Goal: Task Accomplishment & Management: Use online tool/utility

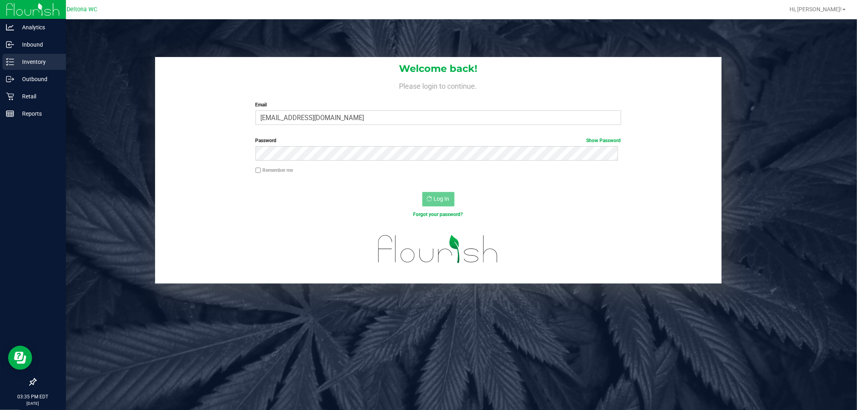
click at [15, 63] on p "Inventory" at bounding box center [38, 62] width 48 height 10
click at [20, 65] on p "Inventory" at bounding box center [38, 62] width 48 height 10
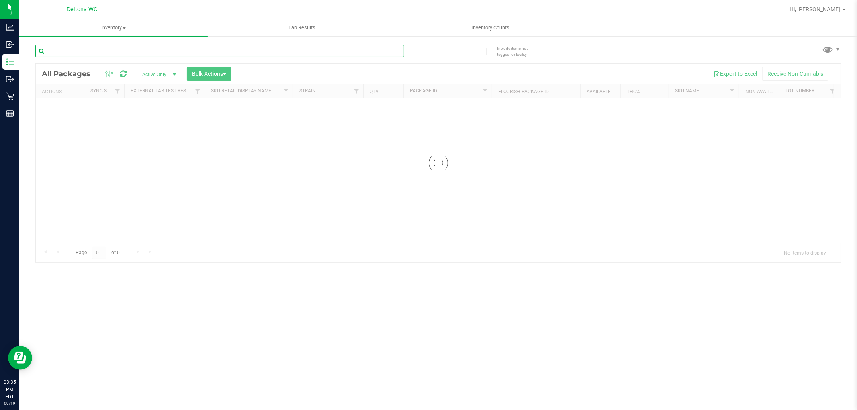
click at [114, 52] on input "text" at bounding box center [219, 51] width 369 height 12
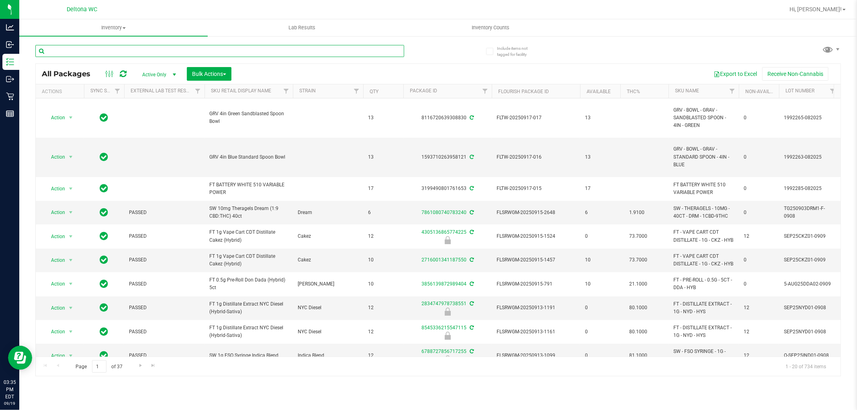
click at [107, 52] on input "text" at bounding box center [219, 51] width 369 height 12
click at [108, 53] on input "text" at bounding box center [219, 51] width 369 height 12
click at [102, 51] on input "text" at bounding box center [219, 51] width 369 height 12
click at [100, 52] on input "text" at bounding box center [219, 51] width 369 height 12
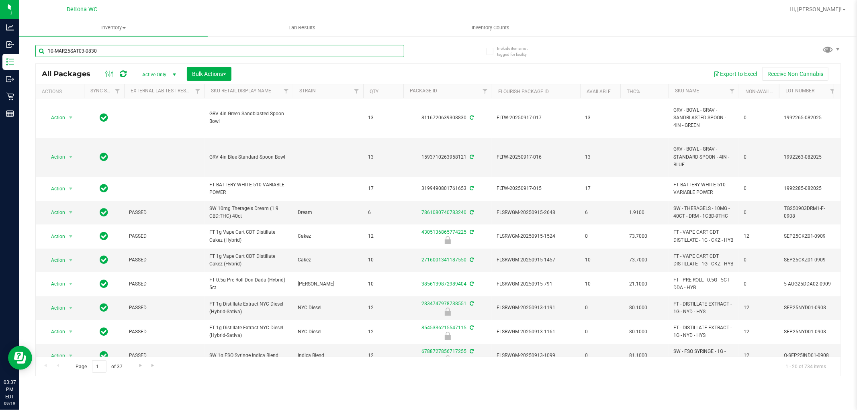
type input "10-MAR25SAT03-0830"
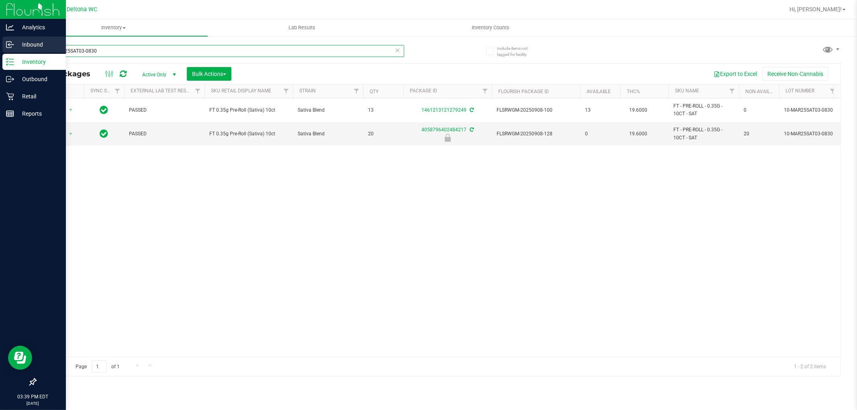
drag, startPoint x: 112, startPoint y: 50, endPoint x: 0, endPoint y: 53, distance: 111.7
click at [0, 53] on div "Analytics Inbound Inventory Outbound Retail Reports 03:39 PM EDT 09/19/2025 09/…" at bounding box center [428, 205] width 857 height 410
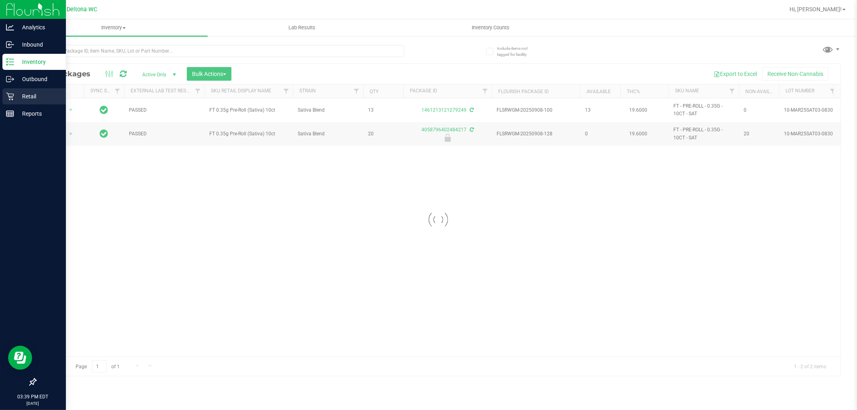
click at [14, 98] on p "Retail" at bounding box center [38, 97] width 48 height 10
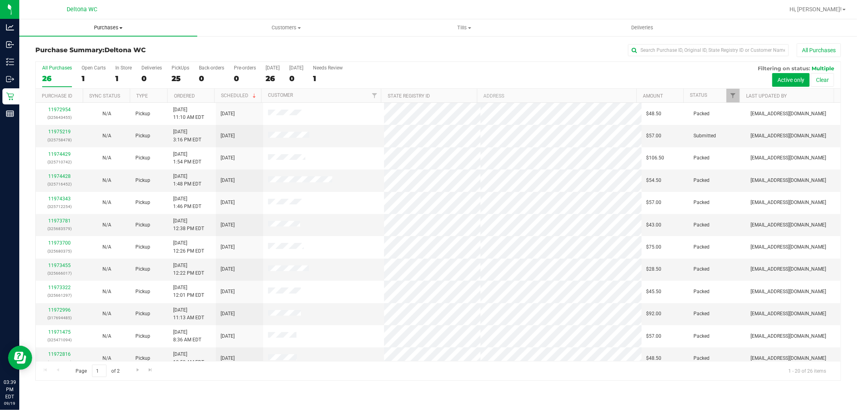
click at [104, 27] on span "Purchases" at bounding box center [108, 27] width 178 height 7
click at [91, 60] on li "Fulfillment" at bounding box center [108, 58] width 178 height 10
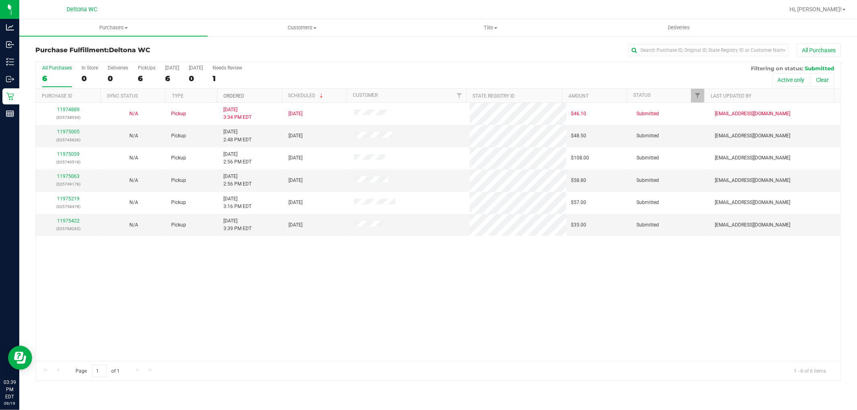
click at [242, 95] on link "Ordered" at bounding box center [233, 96] width 21 height 6
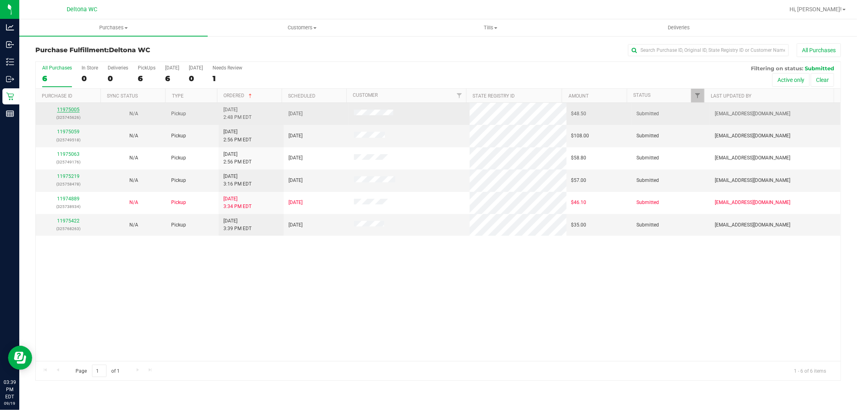
click at [73, 110] on link "11975005" at bounding box center [68, 110] width 22 height 6
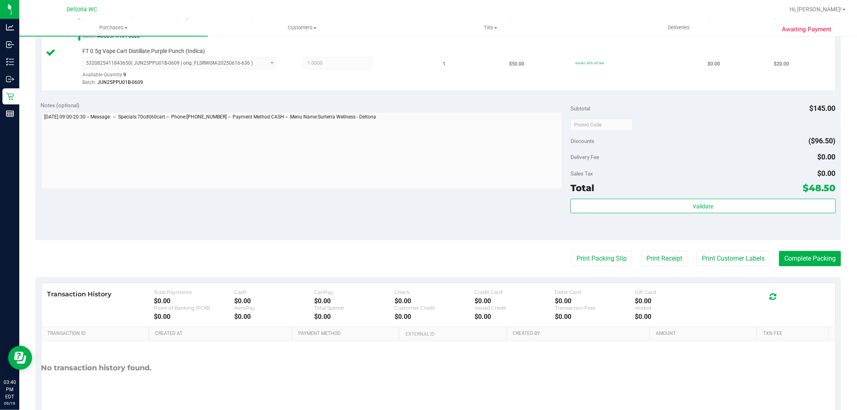
scroll to position [294, 0]
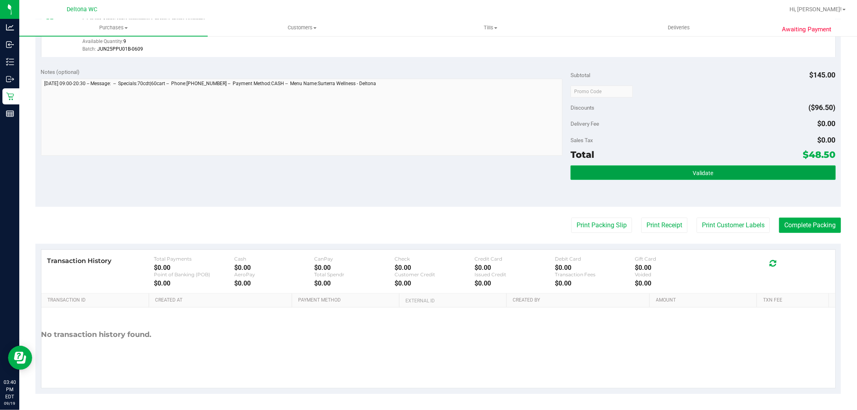
click at [616, 171] on button "Validate" at bounding box center [702, 172] width 265 height 14
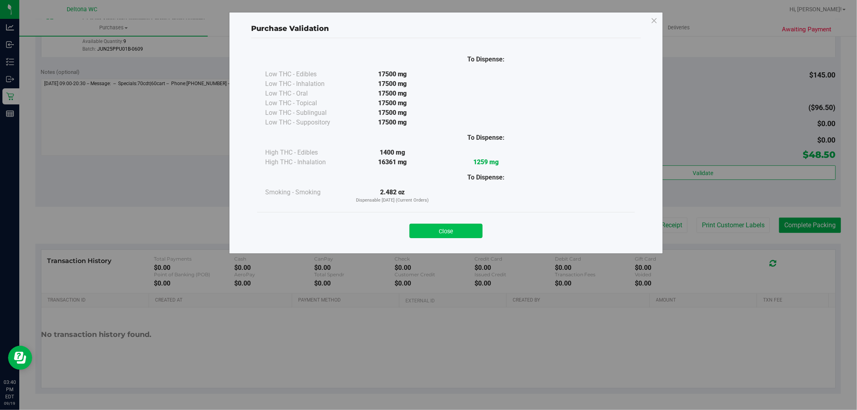
click at [455, 226] on button "Close" at bounding box center [445, 231] width 73 height 14
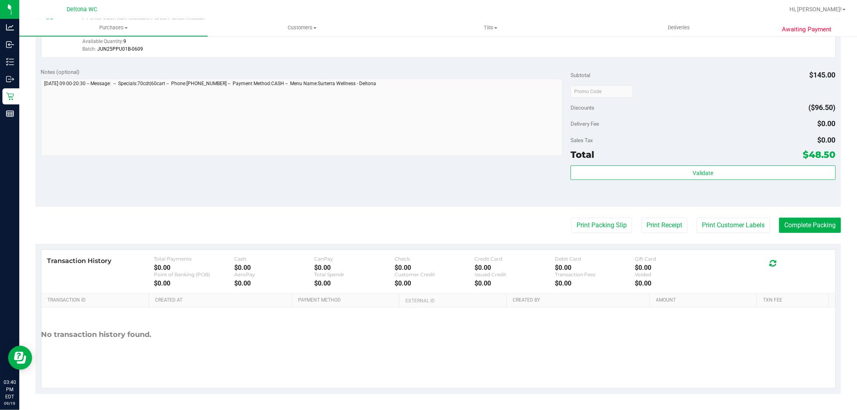
click at [724, 190] on div "Validate" at bounding box center [702, 183] width 265 height 36
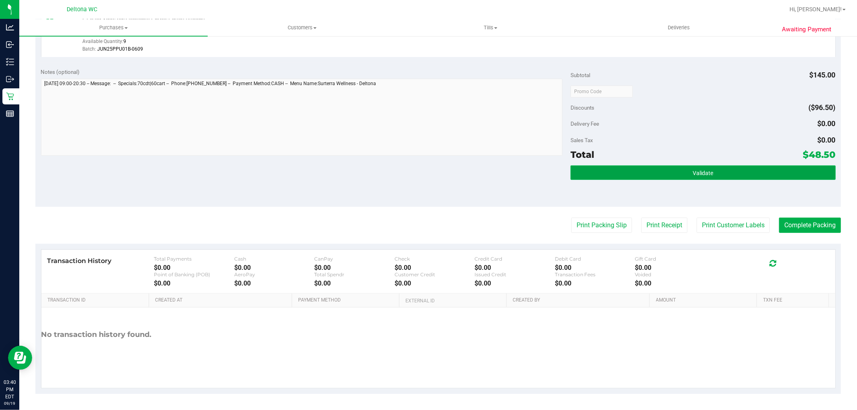
click at [702, 166] on button "Validate" at bounding box center [702, 172] width 265 height 14
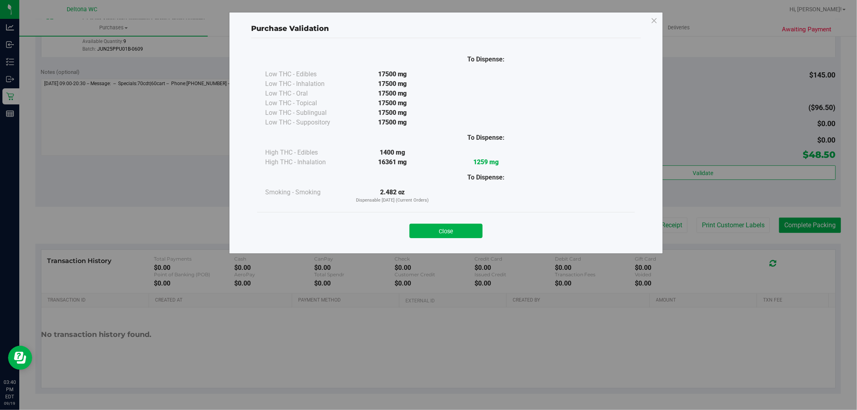
click at [452, 235] on button "Close" at bounding box center [445, 231] width 73 height 14
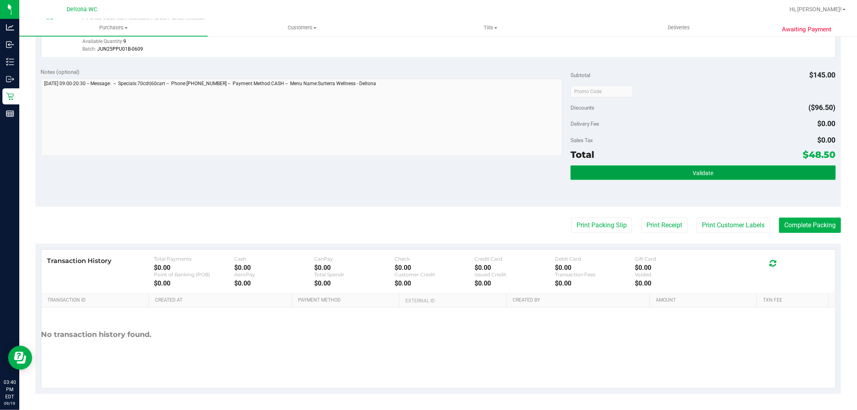
click at [712, 170] on button "Validate" at bounding box center [702, 172] width 265 height 14
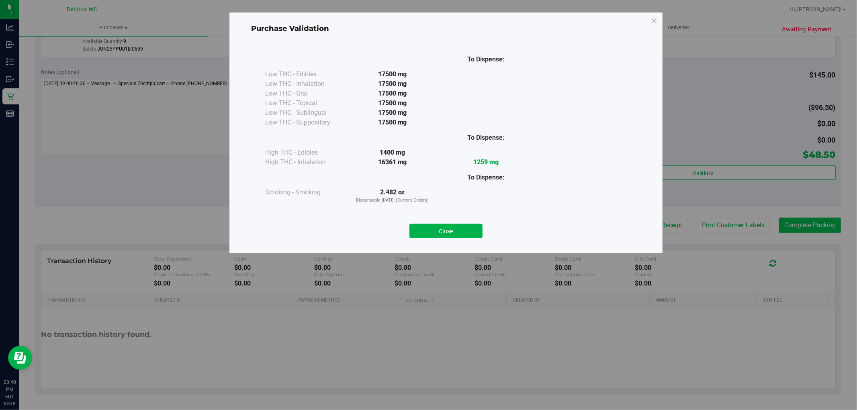
drag, startPoint x: 458, startPoint y: 232, endPoint x: 790, endPoint y: 229, distance: 332.1
click at [472, 232] on button "Close" at bounding box center [445, 231] width 73 height 14
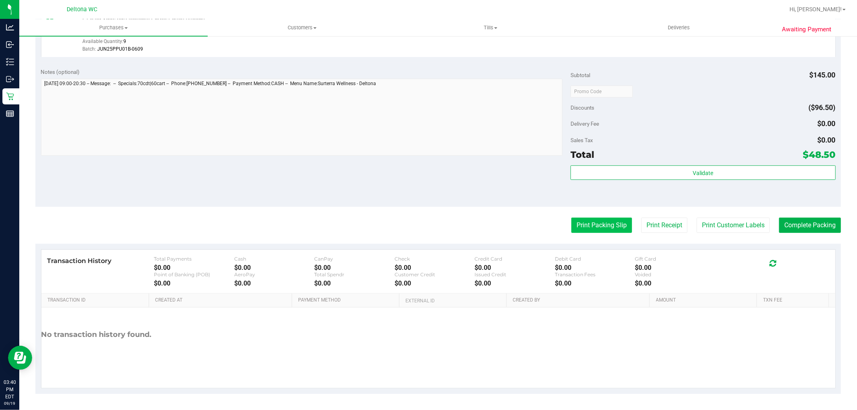
click at [573, 227] on button "Print Packing Slip" at bounding box center [601, 225] width 61 height 15
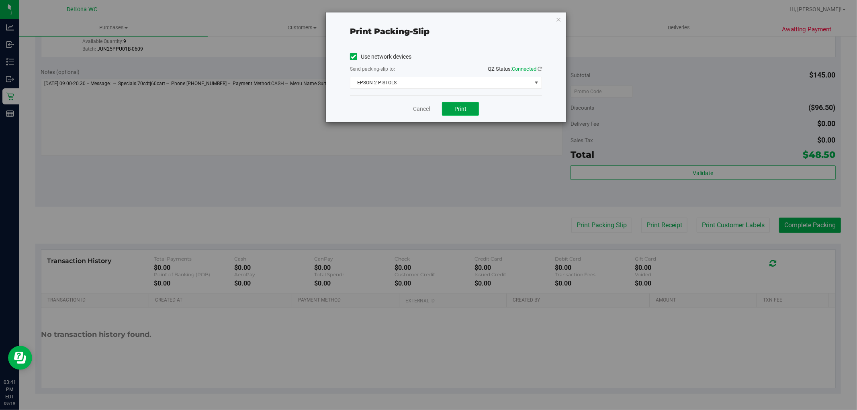
click at [470, 103] on button "Print" at bounding box center [460, 109] width 37 height 14
click at [424, 109] on link "Cancel" at bounding box center [421, 109] width 17 height 8
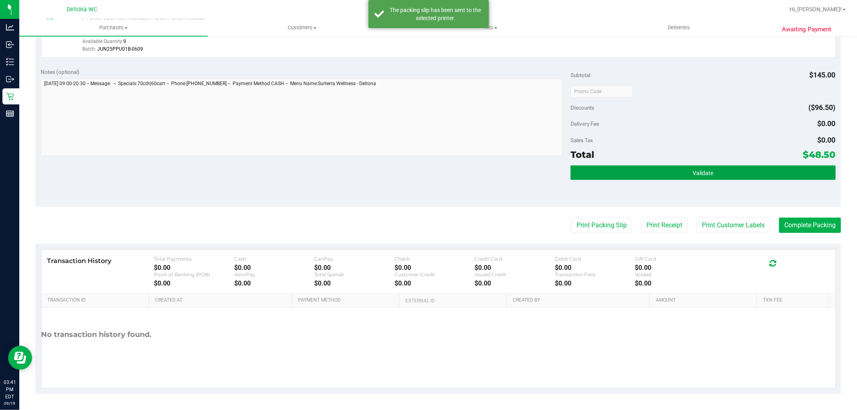
drag, startPoint x: 694, startPoint y: 174, endPoint x: 715, endPoint y: 187, distance: 24.5
click at [694, 175] on span "Validate" at bounding box center [702, 173] width 20 height 6
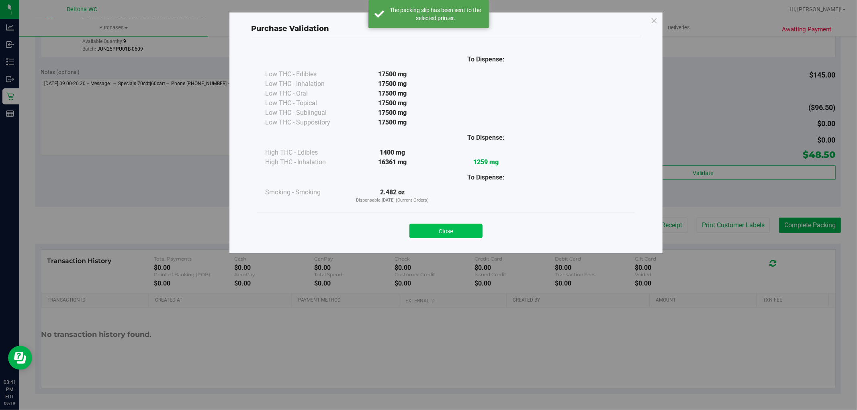
drag, startPoint x: 463, startPoint y: 220, endPoint x: 462, endPoint y: 224, distance: 4.0
click at [462, 221] on div "Close" at bounding box center [445, 228] width 365 height 20
drag, startPoint x: 462, startPoint y: 232, endPoint x: 632, endPoint y: 195, distance: 174.6
click at [467, 232] on button "Close" at bounding box center [445, 231] width 73 height 14
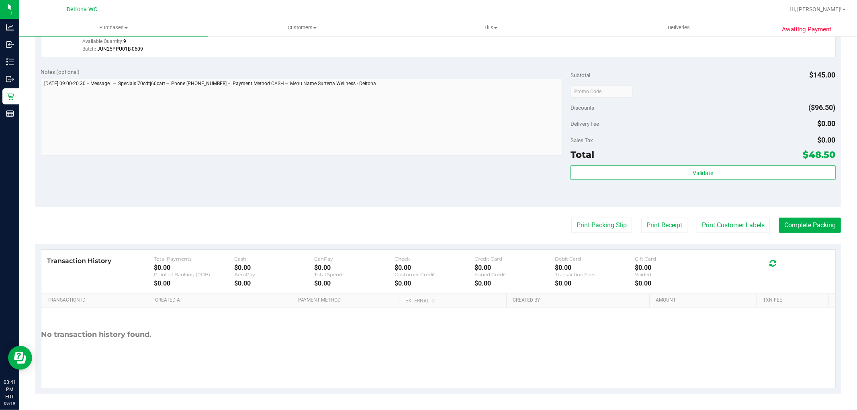
click at [813, 216] on purchase-details "Back Edit Purchase Cancel Purchase View Profile # 11975005 BioTrack ID: - Submi…" at bounding box center [437, 72] width 805 height 644
click at [815, 226] on button "Complete Packing" at bounding box center [810, 225] width 62 height 15
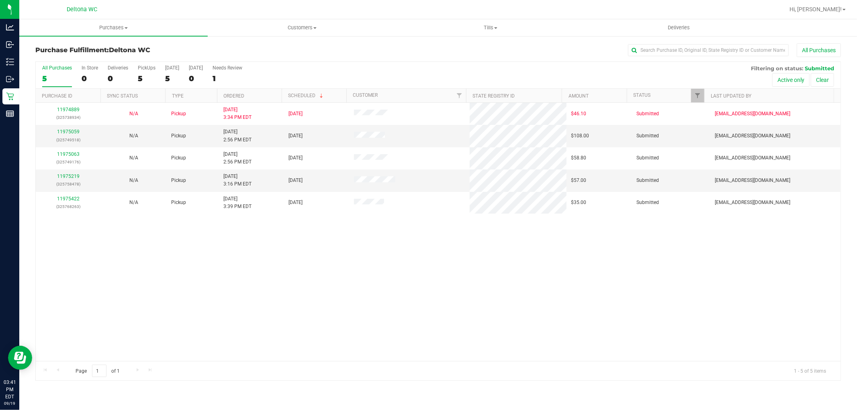
click at [254, 97] on th "Ordered" at bounding box center [249, 96] width 65 height 14
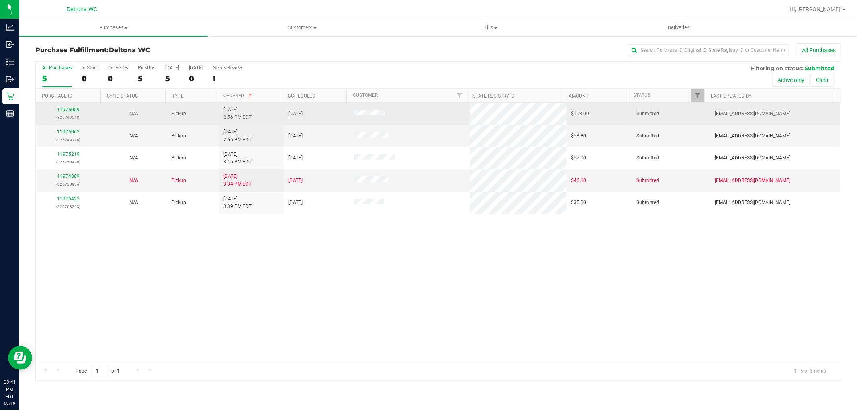
click at [58, 110] on link "11975059" at bounding box center [68, 110] width 22 height 6
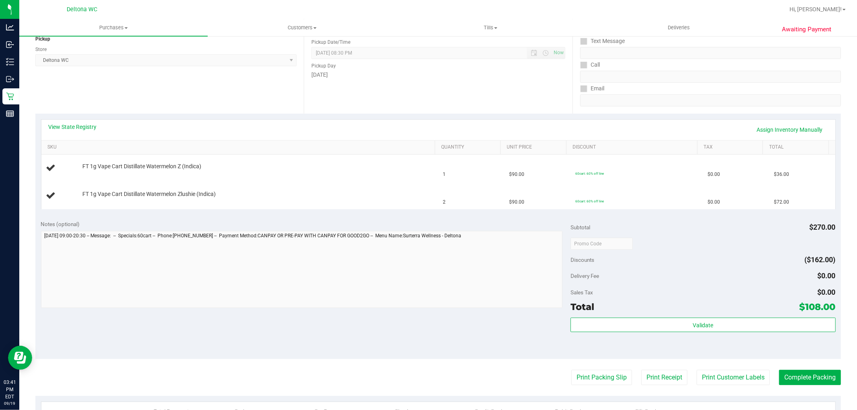
scroll to position [103, 0]
click at [58, 162] on td "FT 1g Vape Cart Distillate Watermelon Z (Indica)" at bounding box center [239, 167] width 397 height 27
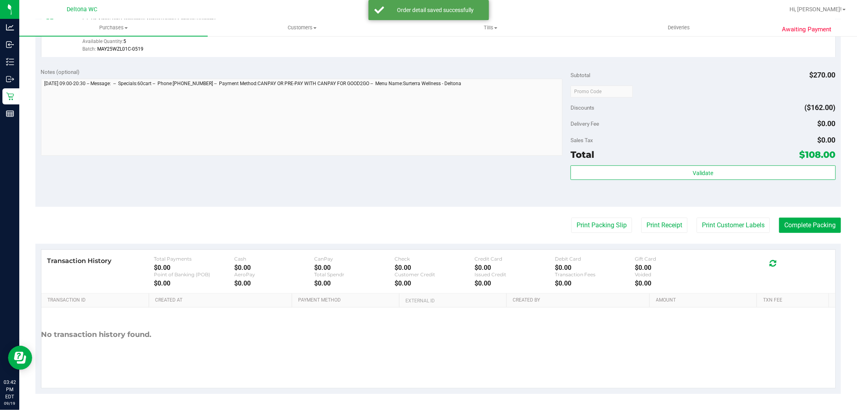
scroll to position [292, 0]
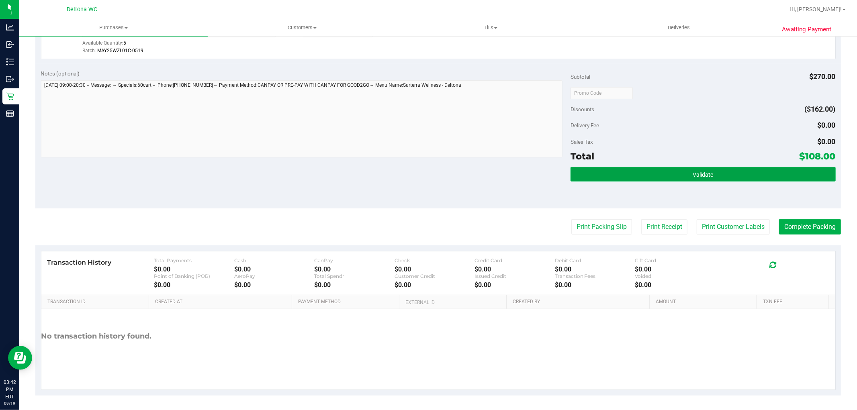
click at [647, 175] on button "Validate" at bounding box center [702, 174] width 265 height 14
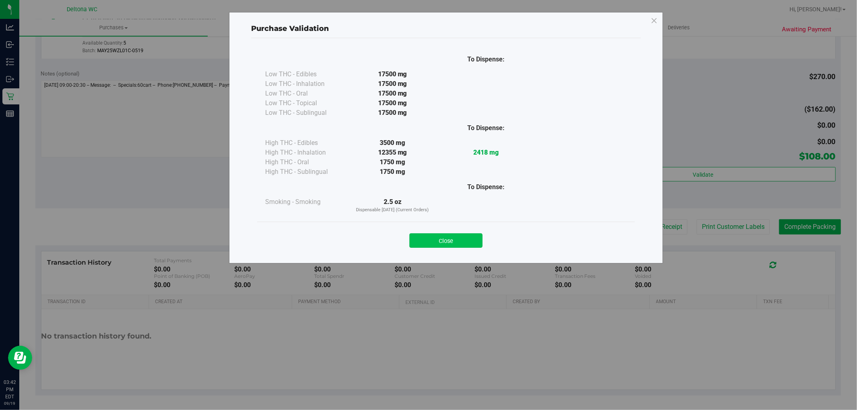
click at [451, 241] on button "Close" at bounding box center [445, 240] width 73 height 14
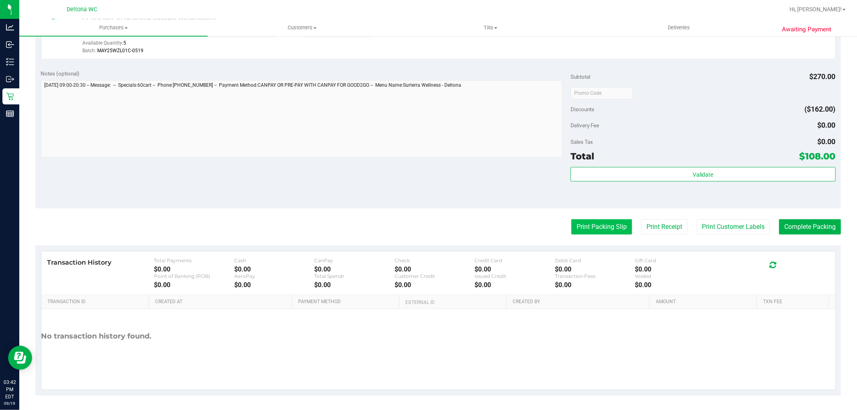
click at [597, 229] on button "Print Packing Slip" at bounding box center [601, 226] width 61 height 15
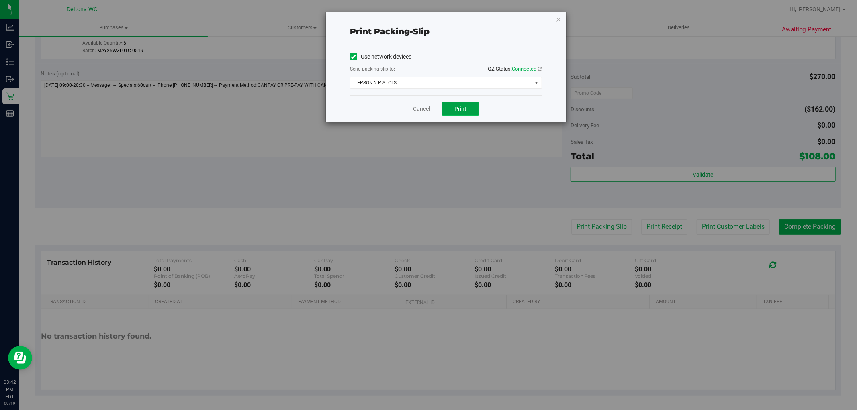
click at [460, 112] on span "Print" at bounding box center [460, 109] width 12 height 6
click at [424, 109] on link "Cancel" at bounding box center [421, 109] width 17 height 8
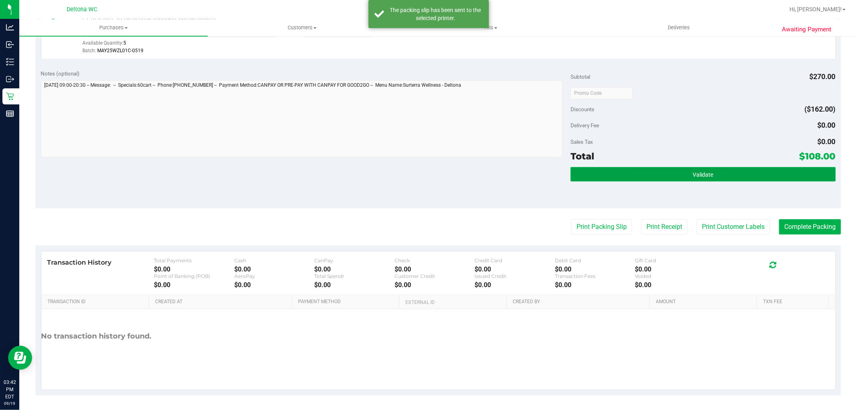
click at [686, 179] on button "Validate" at bounding box center [702, 174] width 265 height 14
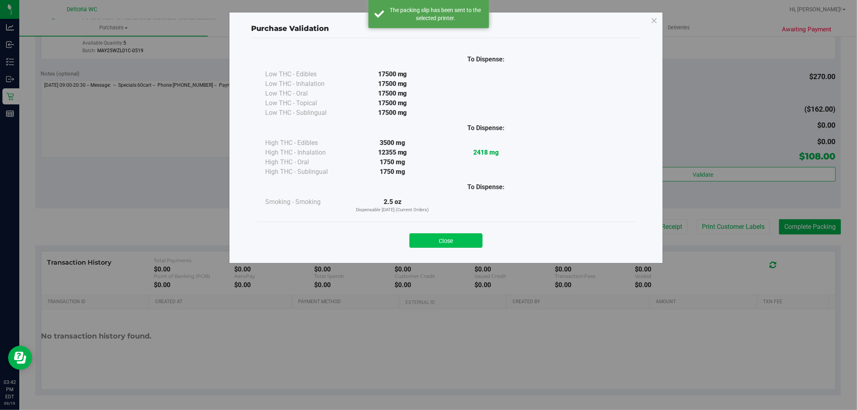
click at [459, 246] on button "Close" at bounding box center [445, 240] width 73 height 14
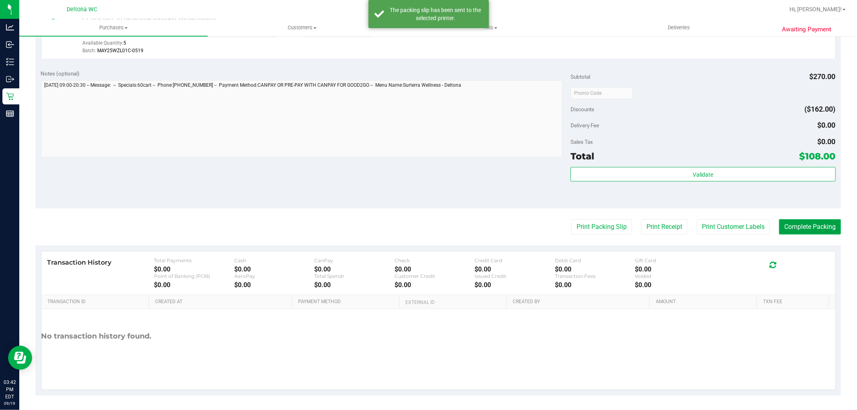
click at [794, 219] on button "Complete Packing" at bounding box center [810, 226] width 62 height 15
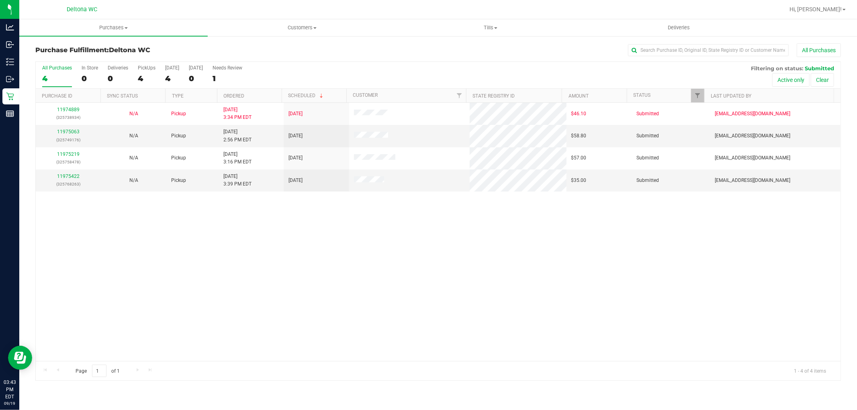
click at [258, 95] on th "Ordered" at bounding box center [249, 96] width 65 height 14
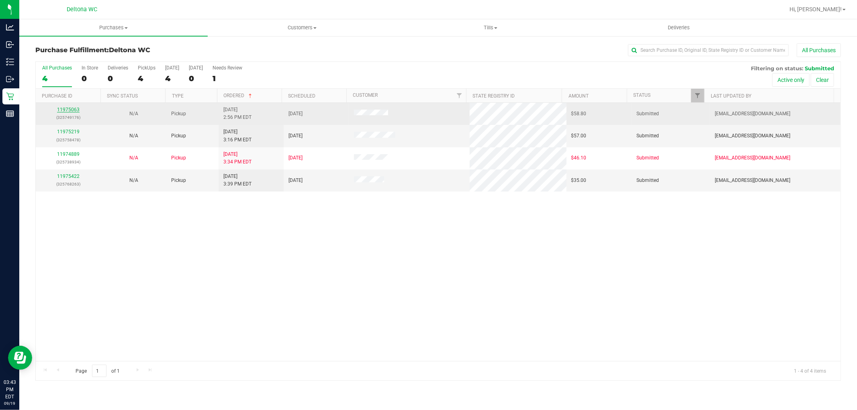
click at [74, 108] on link "11975063" at bounding box center [68, 110] width 22 height 6
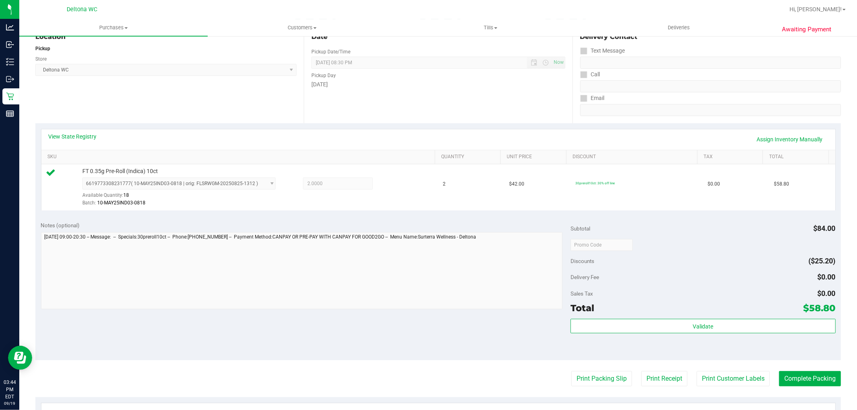
scroll to position [247, 0]
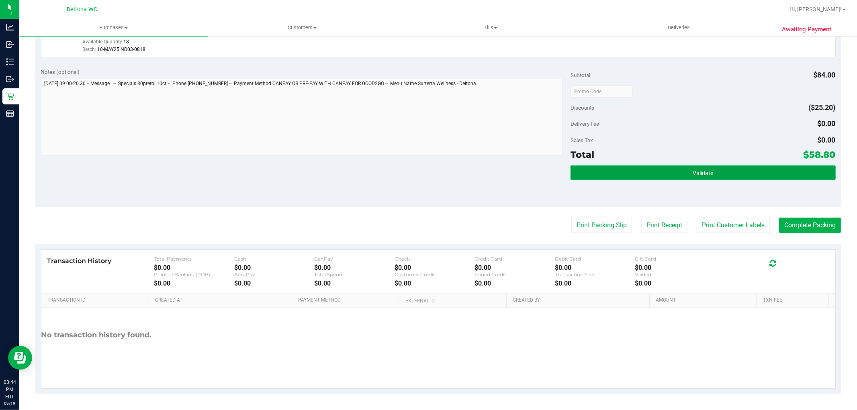
click at [667, 170] on button "Validate" at bounding box center [702, 172] width 265 height 14
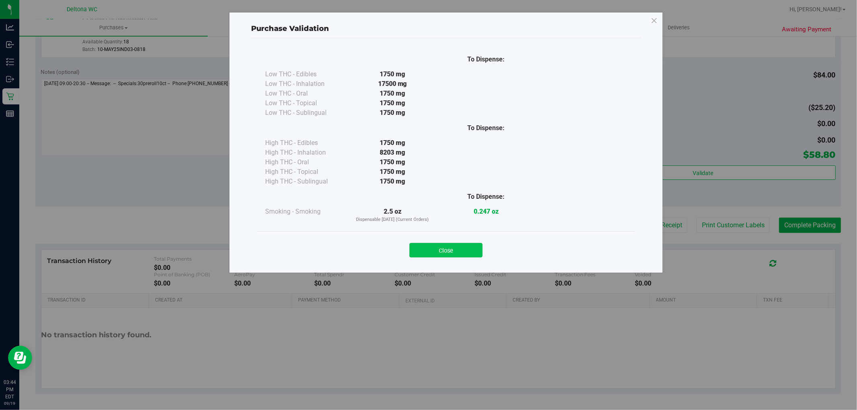
click at [451, 256] on button "Close" at bounding box center [445, 250] width 73 height 14
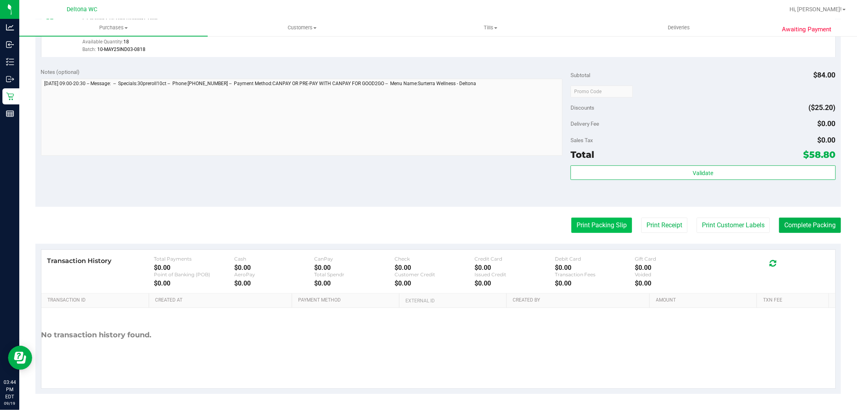
click at [585, 230] on button "Print Packing Slip" at bounding box center [601, 225] width 61 height 15
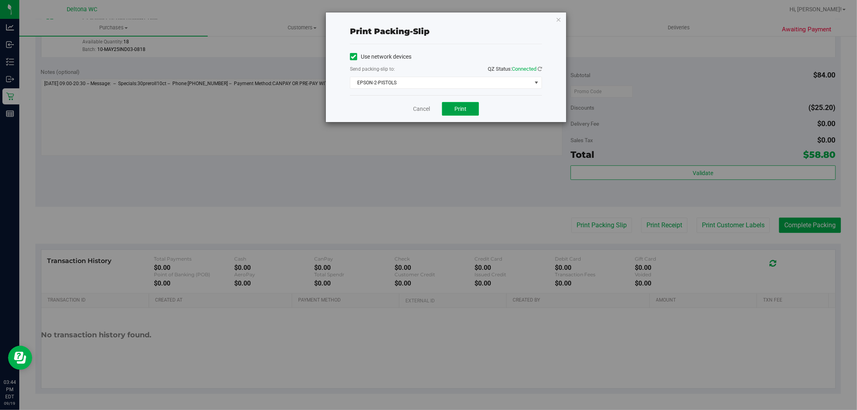
click at [468, 109] on button "Print" at bounding box center [460, 109] width 37 height 14
click at [423, 109] on link "Cancel" at bounding box center [421, 109] width 17 height 8
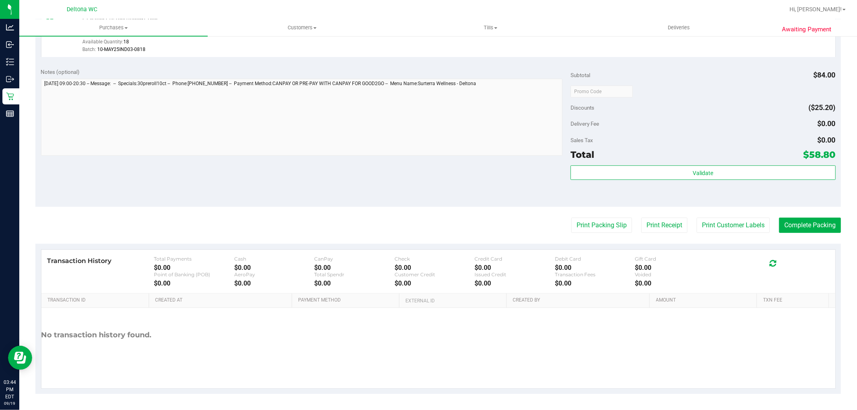
click at [703, 188] on div "Validate" at bounding box center [702, 183] width 265 height 36
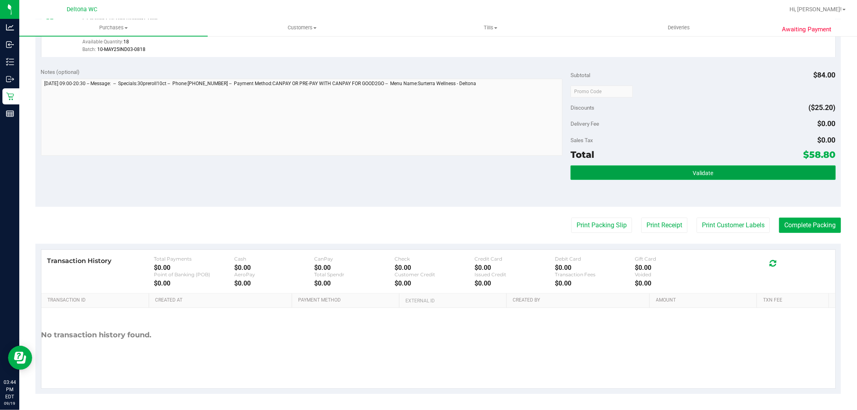
click at [720, 175] on button "Validate" at bounding box center [702, 172] width 265 height 14
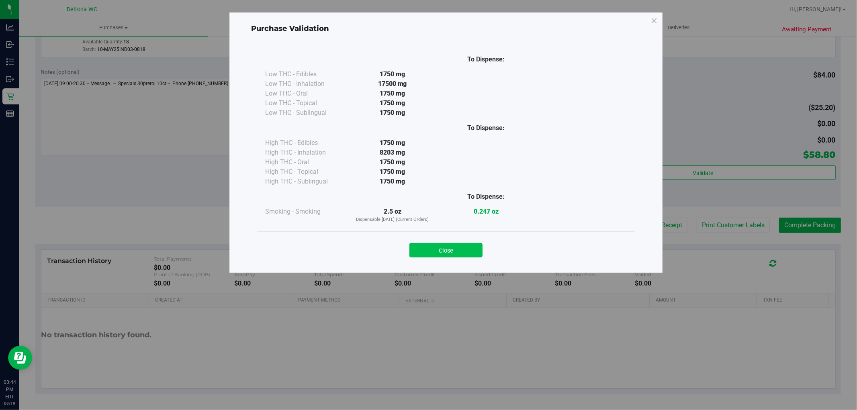
click at [458, 250] on button "Close" at bounding box center [445, 250] width 73 height 14
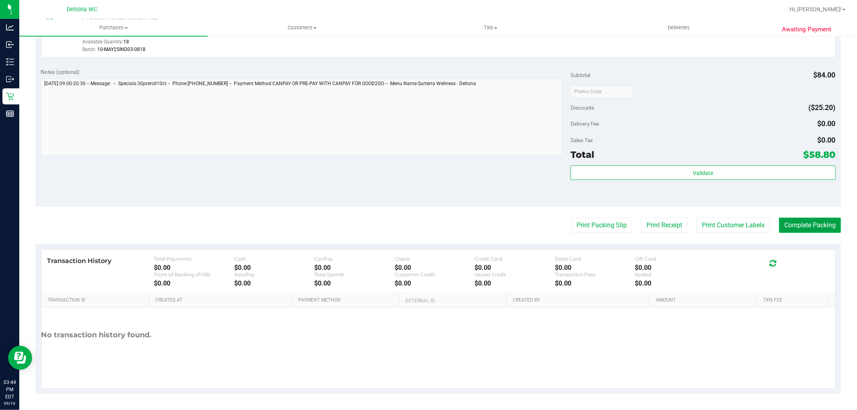
click at [824, 229] on button "Complete Packing" at bounding box center [810, 225] width 62 height 15
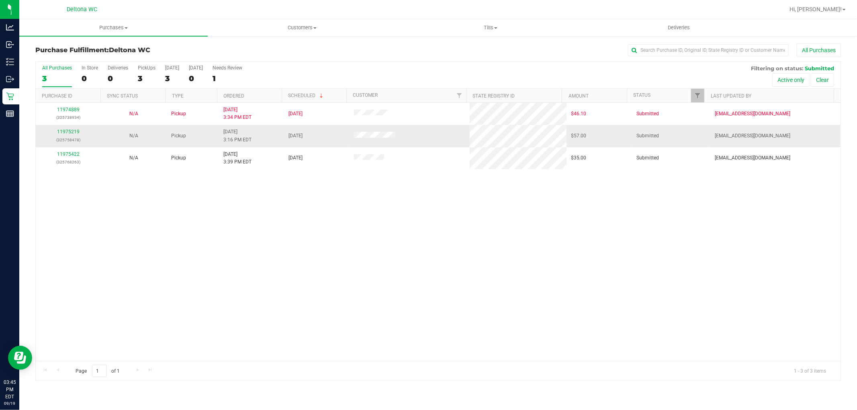
click at [67, 128] on div "11975219 (325758478)" at bounding box center [68, 135] width 55 height 15
click at [77, 137] on p "(325758478)" at bounding box center [68, 140] width 55 height 8
click at [73, 131] on link "11975219" at bounding box center [68, 132] width 22 height 6
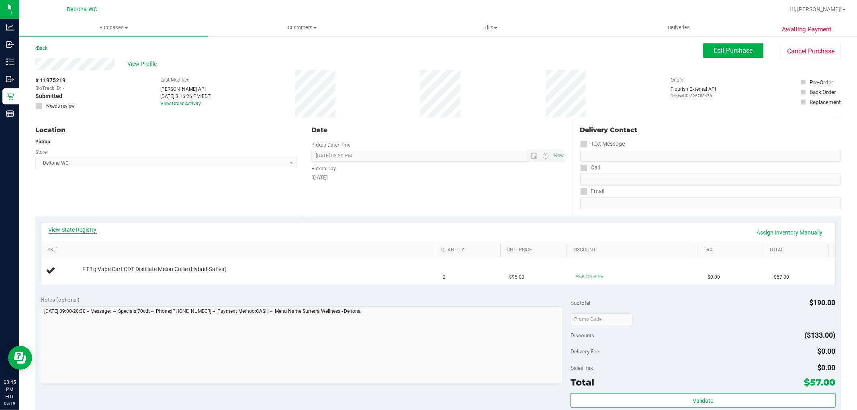
click at [91, 229] on link "View State Registry" at bounding box center [73, 230] width 48 height 8
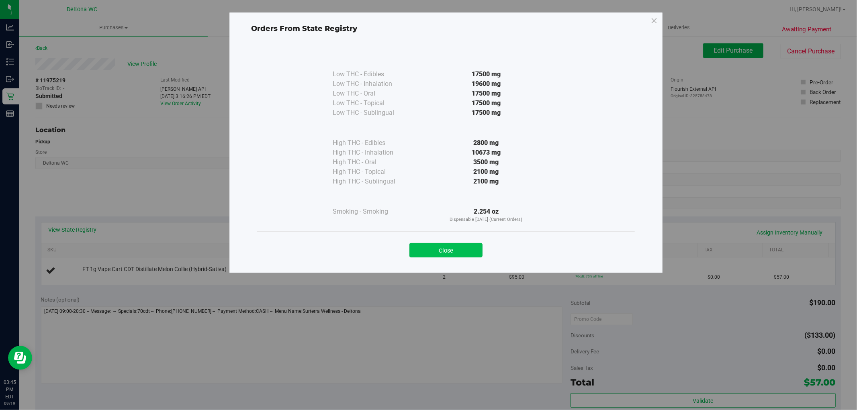
click at [465, 248] on button "Close" at bounding box center [445, 250] width 73 height 14
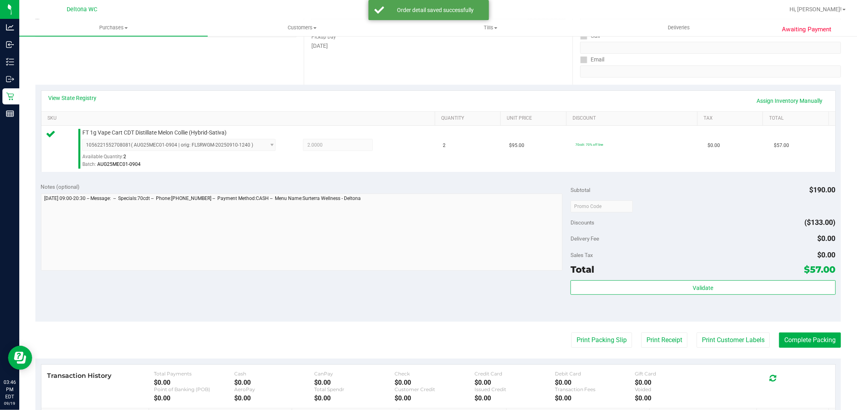
scroll to position [167, 0]
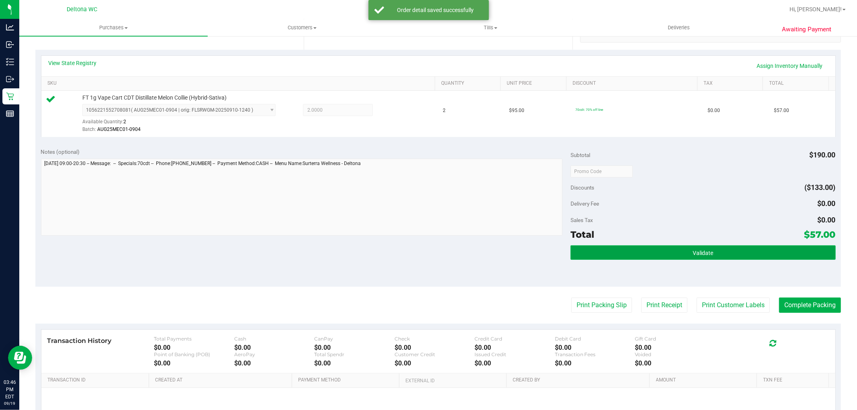
click at [693, 258] on button "Validate" at bounding box center [702, 252] width 265 height 14
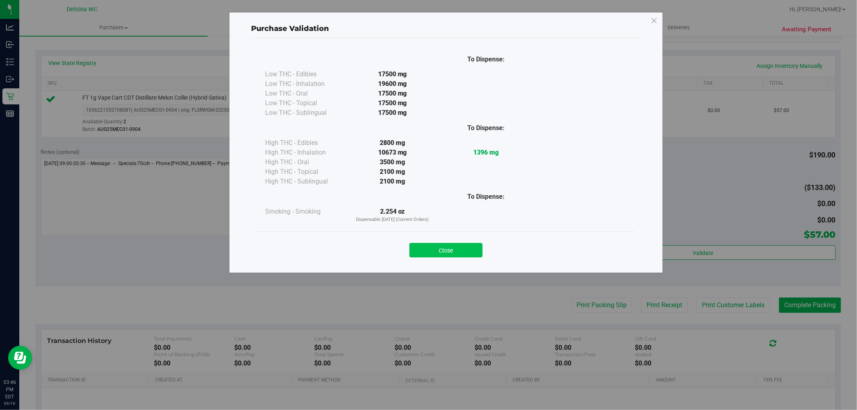
click at [463, 250] on button "Close" at bounding box center [445, 250] width 73 height 14
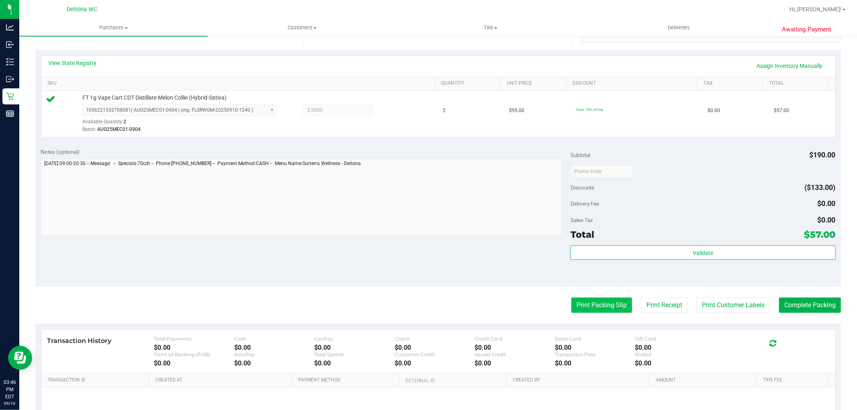
click at [590, 306] on button "Print Packing Slip" at bounding box center [601, 305] width 61 height 15
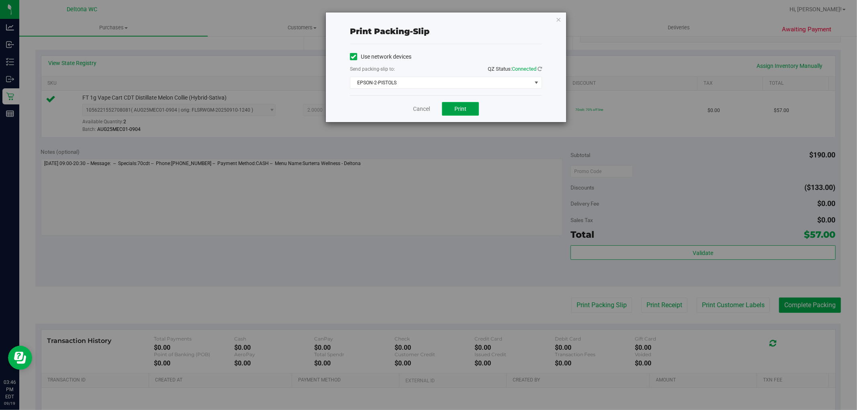
click at [461, 106] on span "Print" at bounding box center [460, 109] width 12 height 6
click at [418, 106] on link "Cancel" at bounding box center [421, 109] width 17 height 8
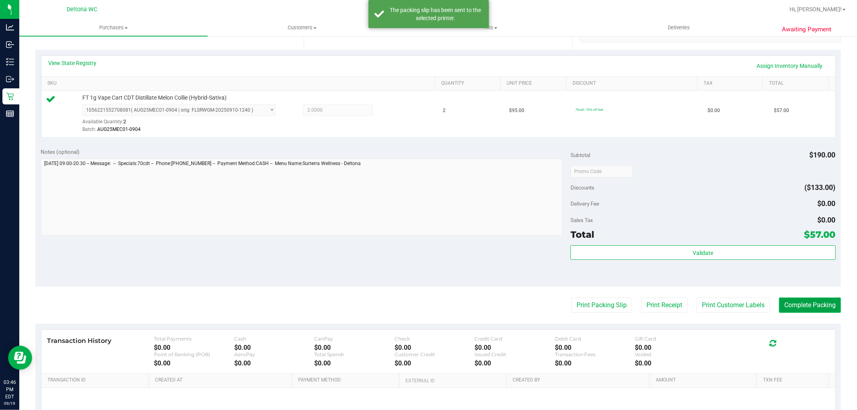
click at [790, 312] on button "Complete Packing" at bounding box center [810, 305] width 62 height 15
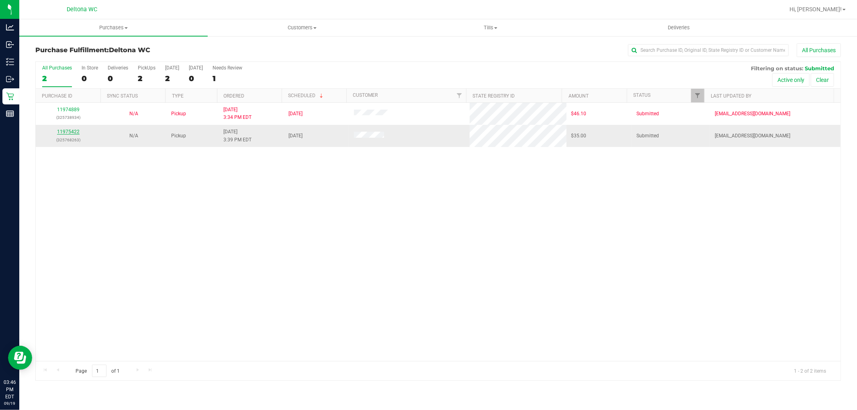
click at [70, 133] on link "11975422" at bounding box center [68, 132] width 22 height 6
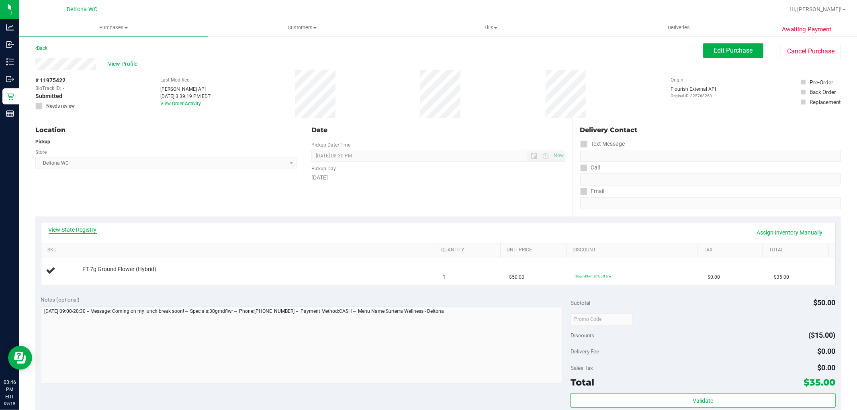
click at [84, 231] on link "View State Registry" at bounding box center [73, 230] width 48 height 8
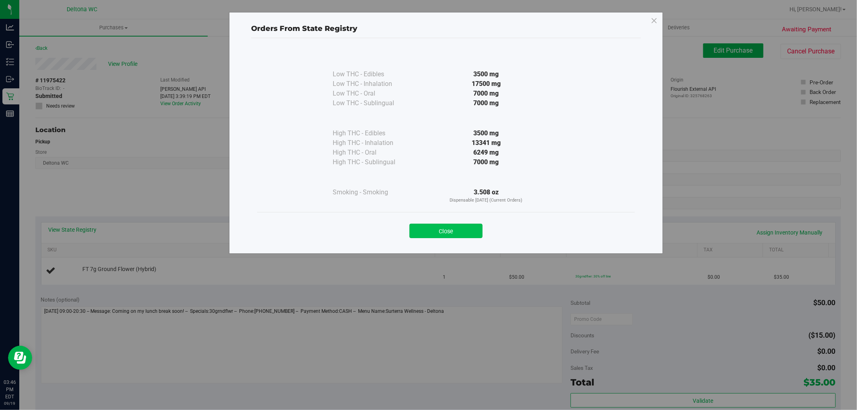
click at [457, 231] on button "Close" at bounding box center [445, 231] width 73 height 14
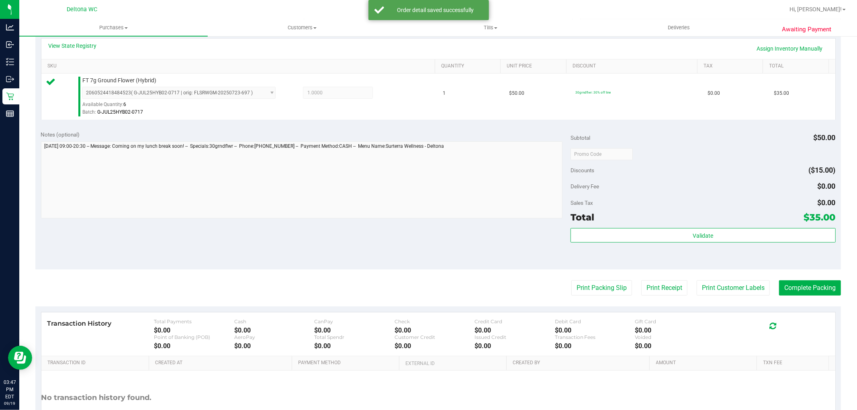
scroll to position [231, 0]
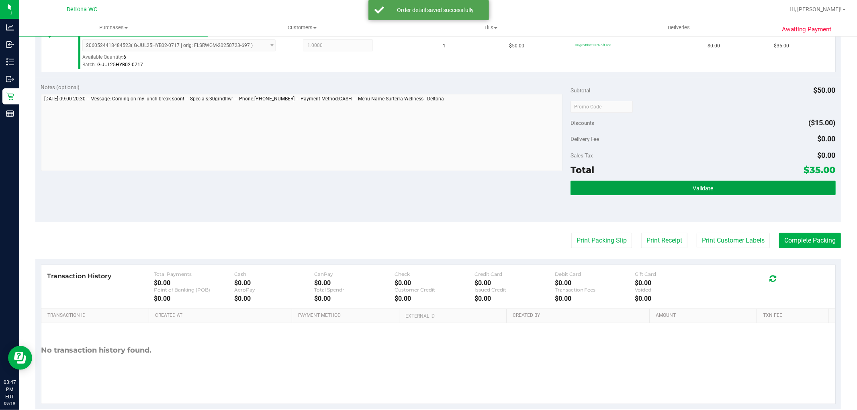
click at [655, 194] on button "Validate" at bounding box center [702, 188] width 265 height 14
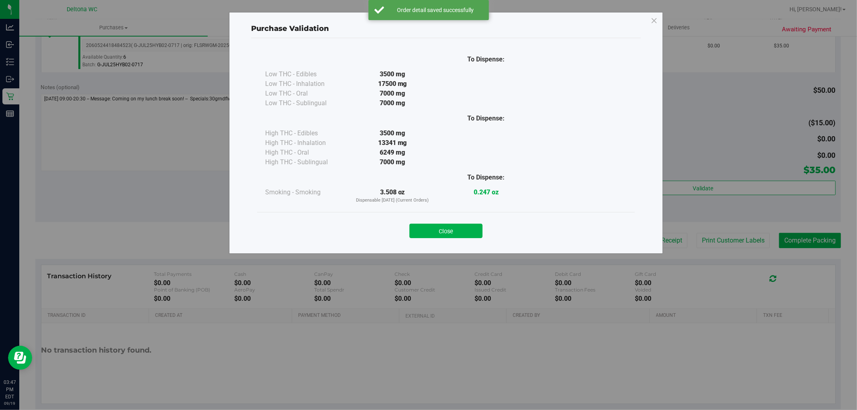
click at [467, 200] on div "0.247 oz" at bounding box center [486, 196] width 94 height 16
click at [472, 235] on button "Close" at bounding box center [445, 231] width 73 height 14
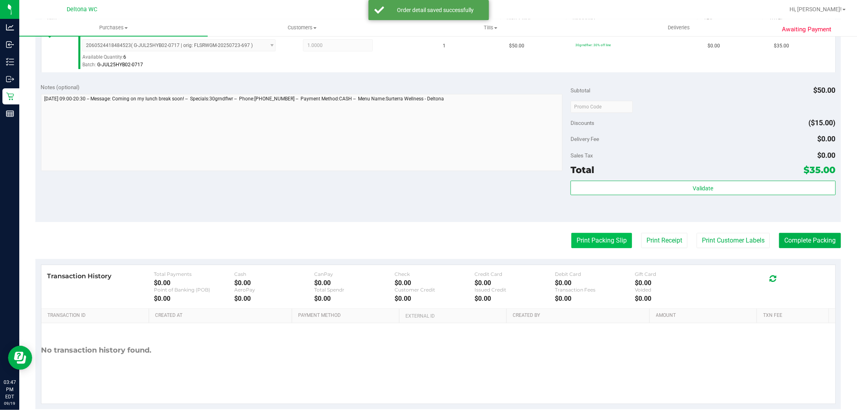
click at [579, 246] on button "Print Packing Slip" at bounding box center [601, 240] width 61 height 15
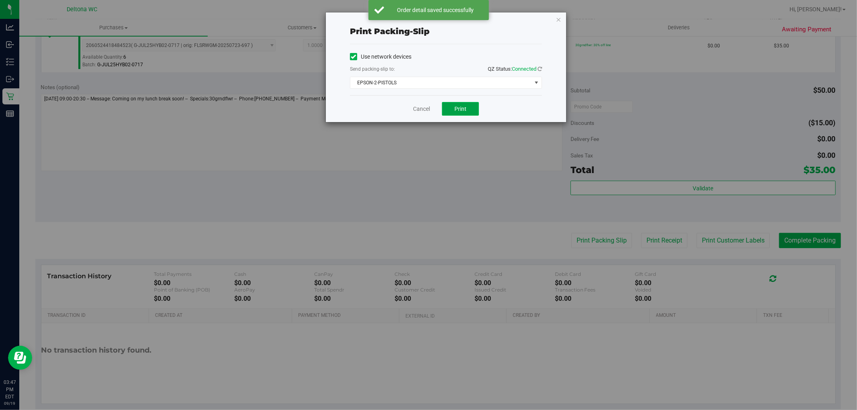
click at [460, 109] on span "Print" at bounding box center [460, 109] width 12 height 6
click at [420, 108] on link "Cancel" at bounding box center [421, 109] width 17 height 8
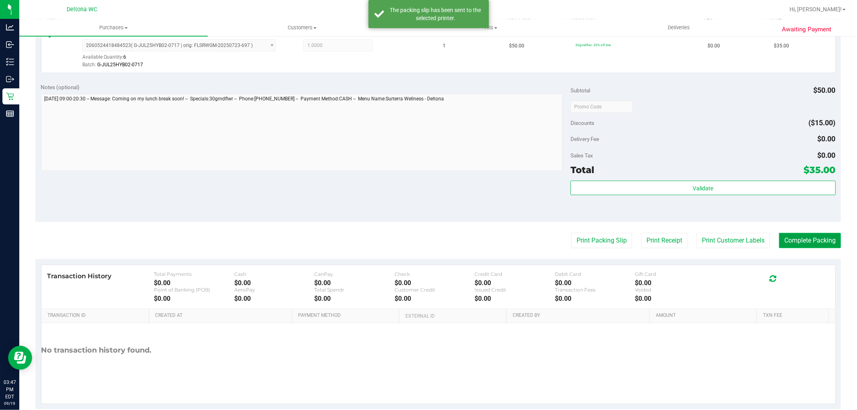
click at [797, 246] on button "Complete Packing" at bounding box center [810, 240] width 62 height 15
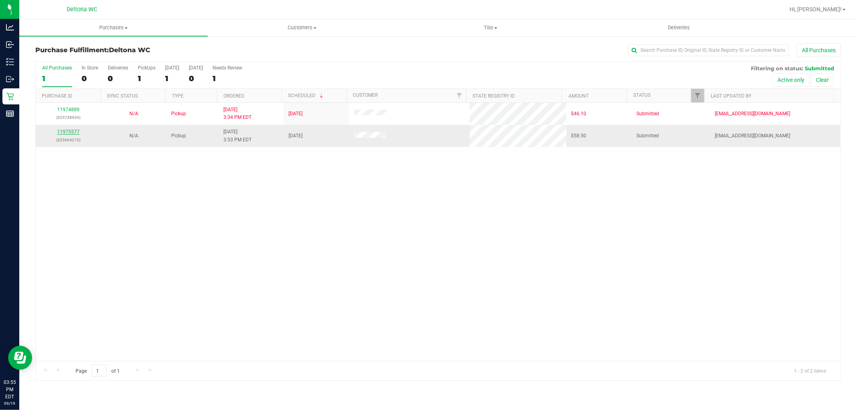
click at [67, 132] on link "11975577" at bounding box center [68, 132] width 22 height 6
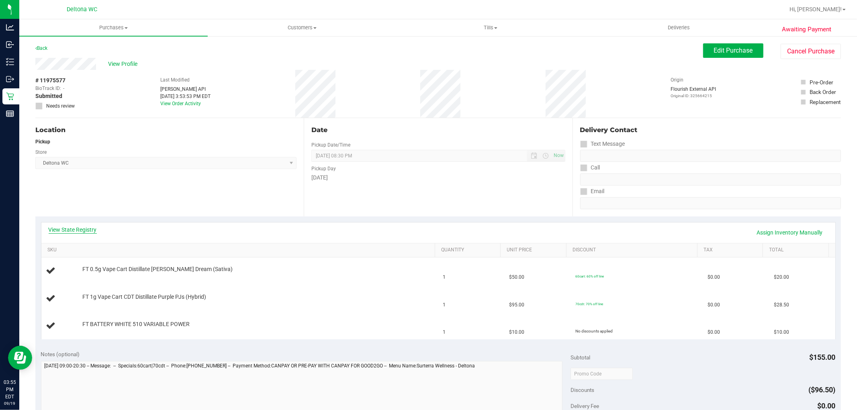
click at [65, 227] on link "View State Registry" at bounding box center [73, 230] width 48 height 8
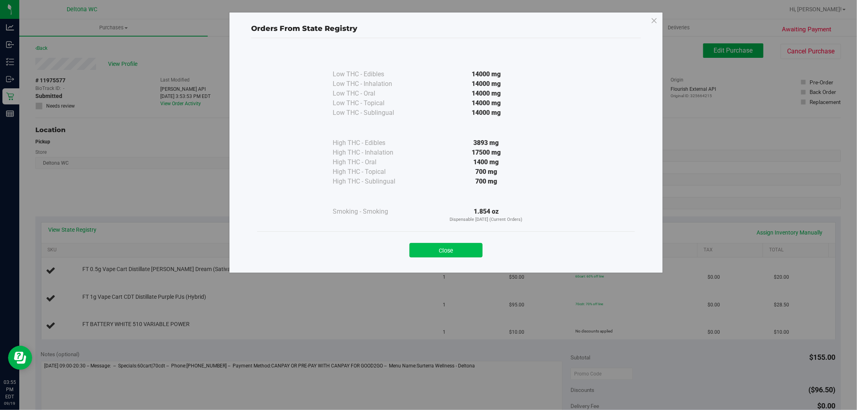
click at [468, 250] on button "Close" at bounding box center [445, 250] width 73 height 14
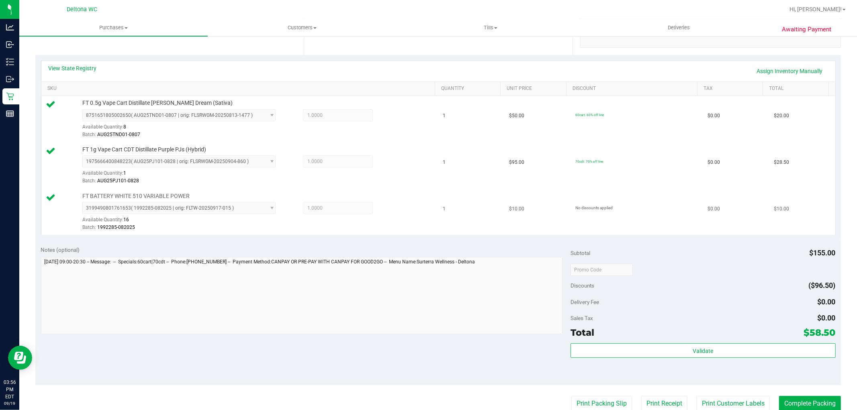
scroll to position [178, 0]
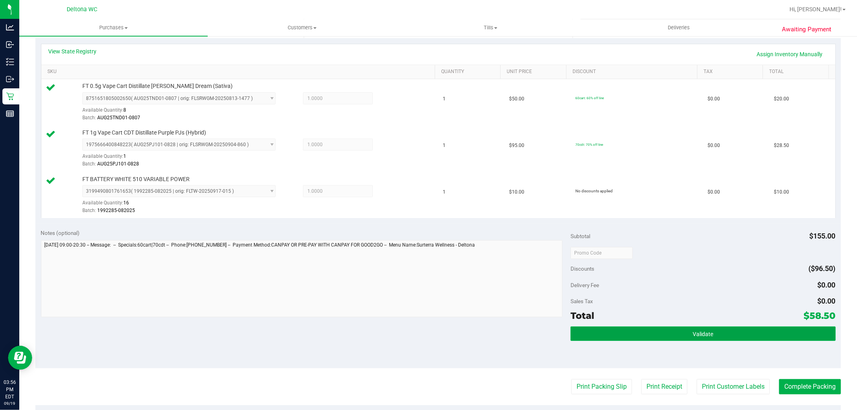
click at [633, 329] on button "Validate" at bounding box center [702, 333] width 265 height 14
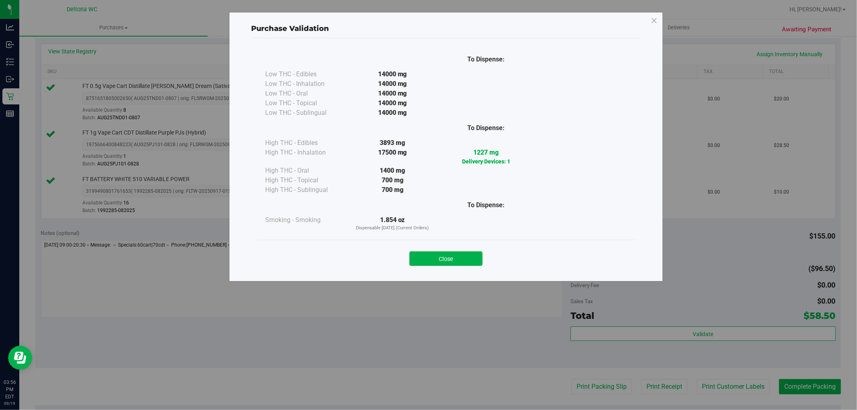
click at [447, 258] on button "Close" at bounding box center [445, 258] width 73 height 14
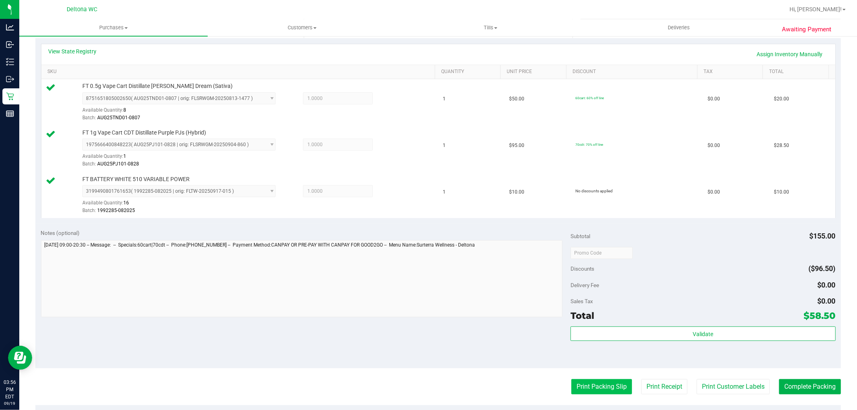
click at [579, 392] on button "Print Packing Slip" at bounding box center [601, 386] width 61 height 15
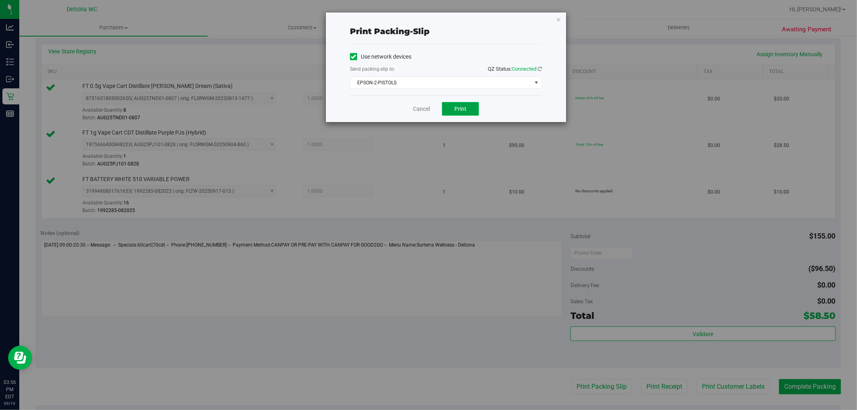
click at [456, 112] on span "Print" at bounding box center [460, 109] width 12 height 6
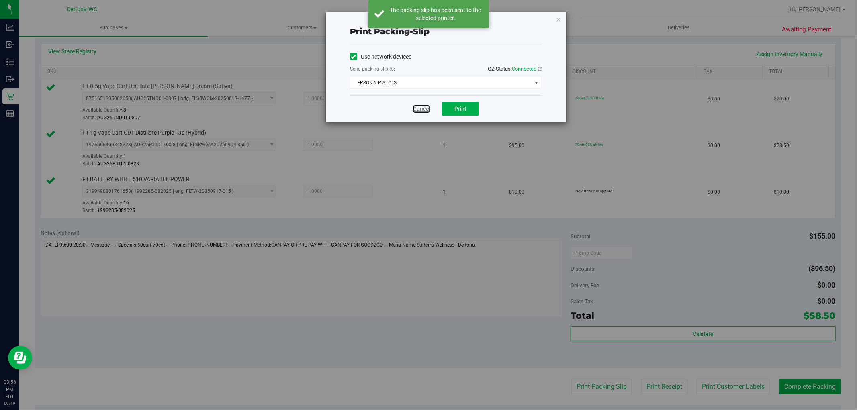
click at [416, 108] on link "Cancel" at bounding box center [421, 109] width 17 height 8
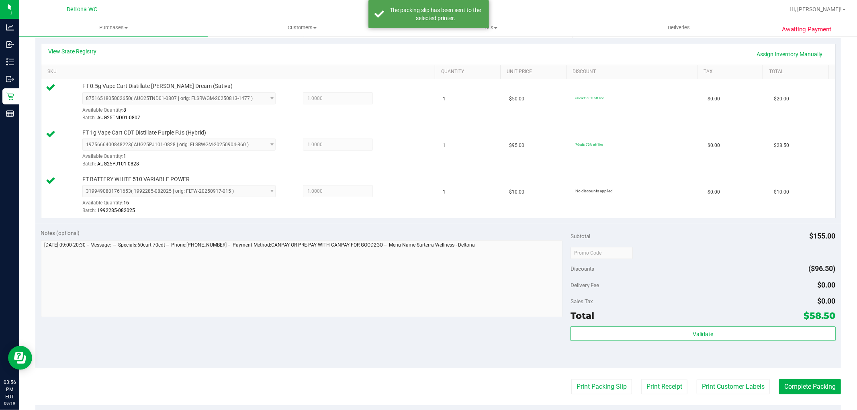
click at [800, 378] on purchase-details "Back Edit Purchase Cancel Purchase View Profile # 11975577 BioTrack ID: - Submi…" at bounding box center [437, 210] width 805 height 690
click at [804, 384] on button "Complete Packing" at bounding box center [810, 386] width 62 height 15
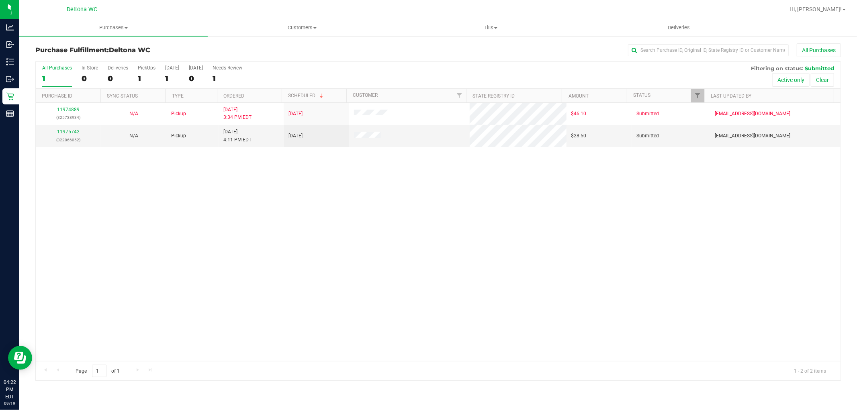
click at [465, 198] on div "11974889 (325738934) N/A Pickup 9/19/2025 3:34 PM EDT 9/19/2025 $46.10 Submitte…" at bounding box center [438, 232] width 804 height 258
click at [63, 133] on link "11975742" at bounding box center [68, 132] width 22 height 6
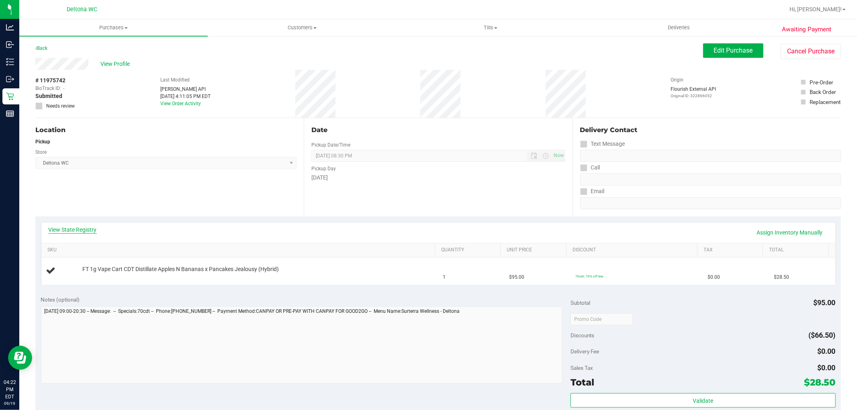
click at [81, 232] on link "View State Registry" at bounding box center [73, 230] width 48 height 8
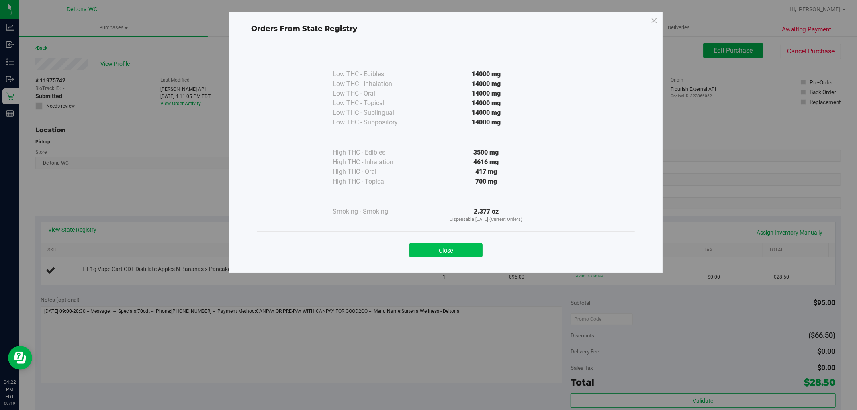
click at [459, 246] on button "Close" at bounding box center [445, 250] width 73 height 14
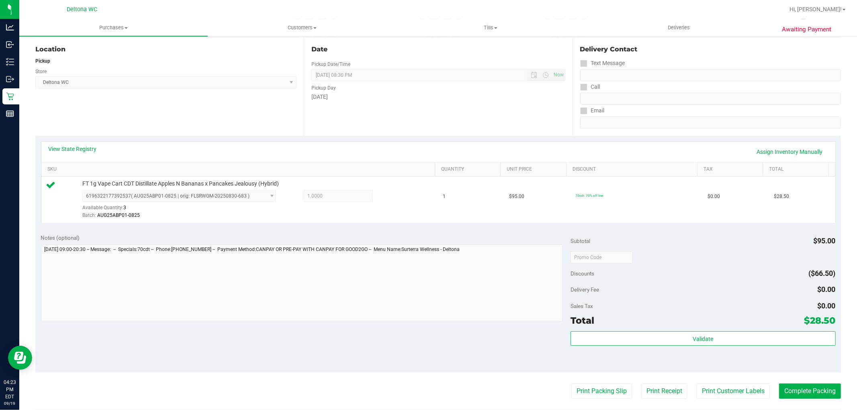
scroll to position [178, 0]
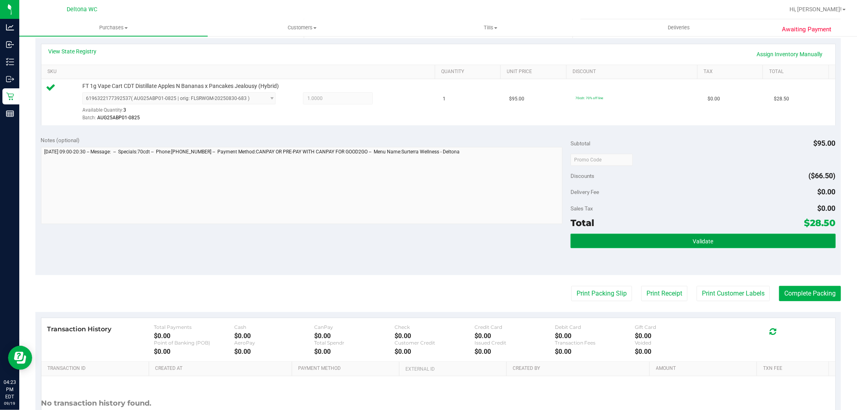
click at [656, 246] on button "Validate" at bounding box center [702, 241] width 265 height 14
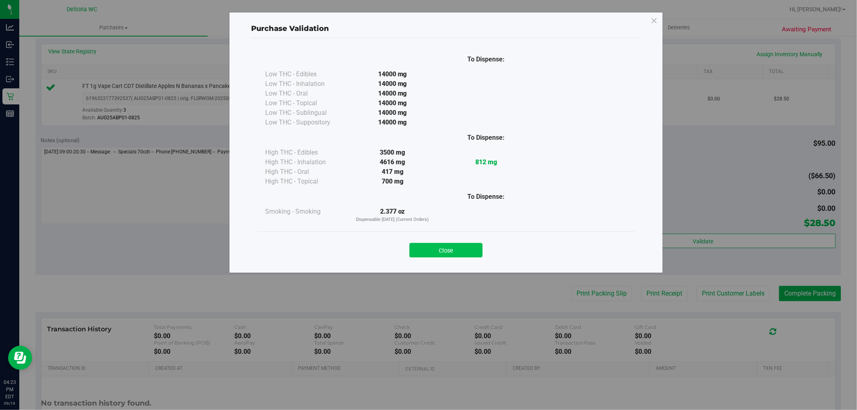
click at [466, 245] on button "Close" at bounding box center [445, 250] width 73 height 14
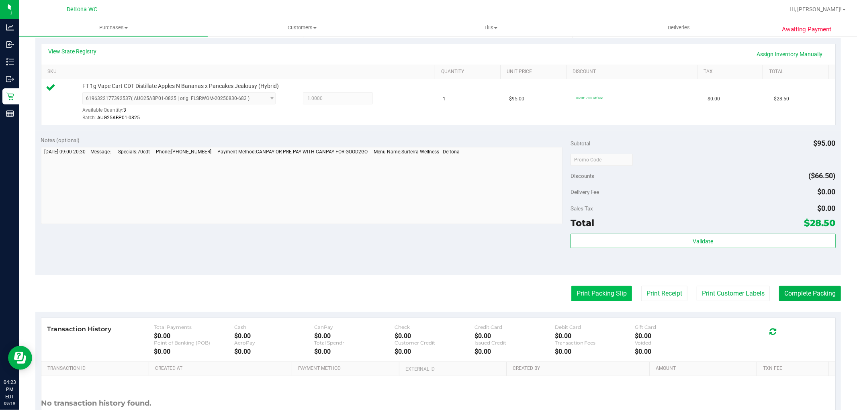
click at [599, 294] on button "Print Packing Slip" at bounding box center [601, 293] width 61 height 15
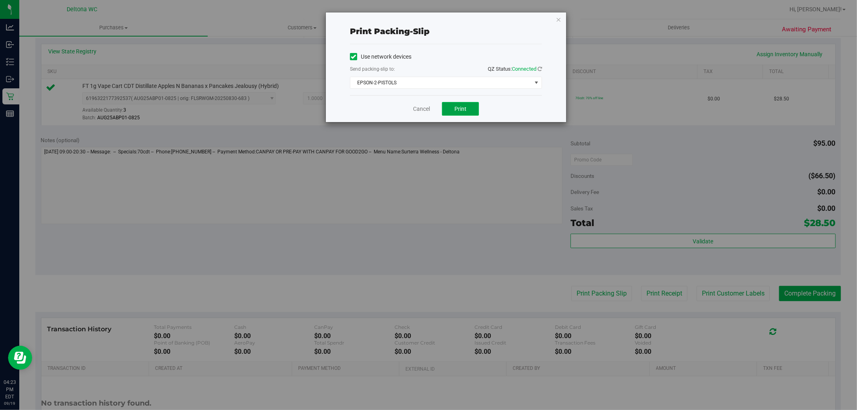
click at [465, 109] on span "Print" at bounding box center [460, 109] width 12 height 6
click at [421, 109] on link "Cancel" at bounding box center [421, 109] width 17 height 8
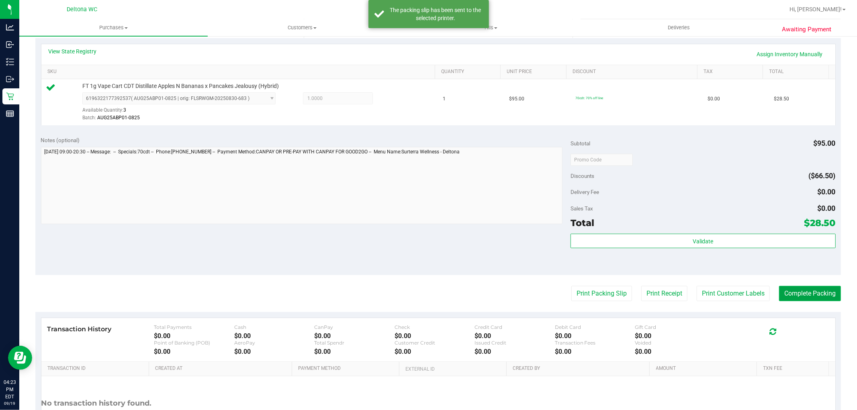
click at [806, 295] on button "Complete Packing" at bounding box center [810, 293] width 62 height 15
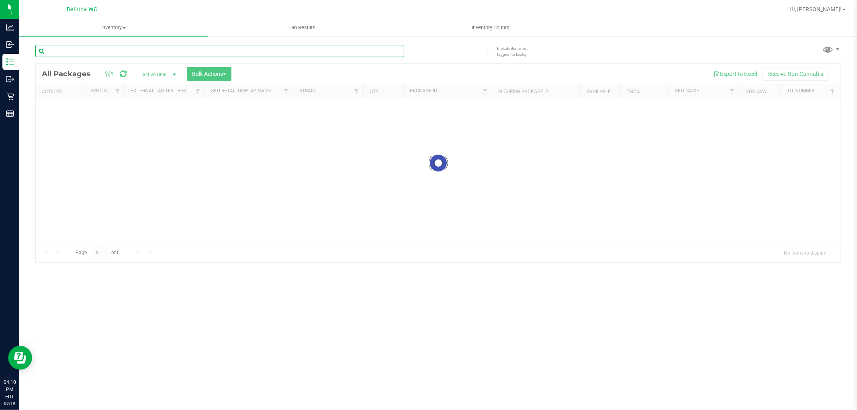
click at [177, 49] on input "text" at bounding box center [219, 51] width 369 height 12
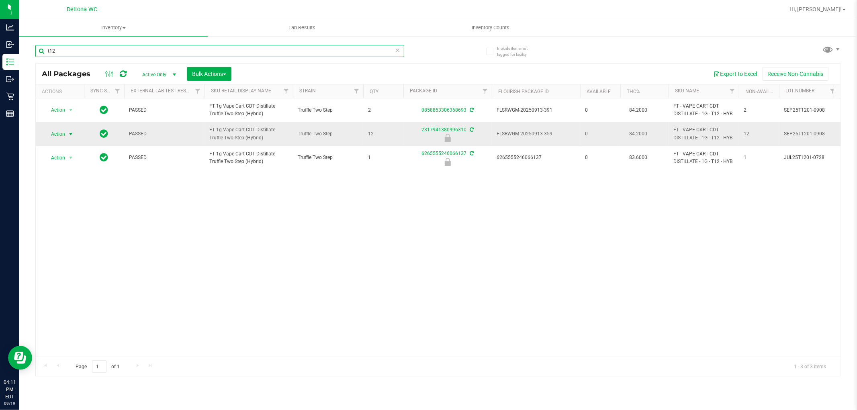
type input "t12"
click at [69, 134] on span "select" at bounding box center [70, 134] width 6 height 6
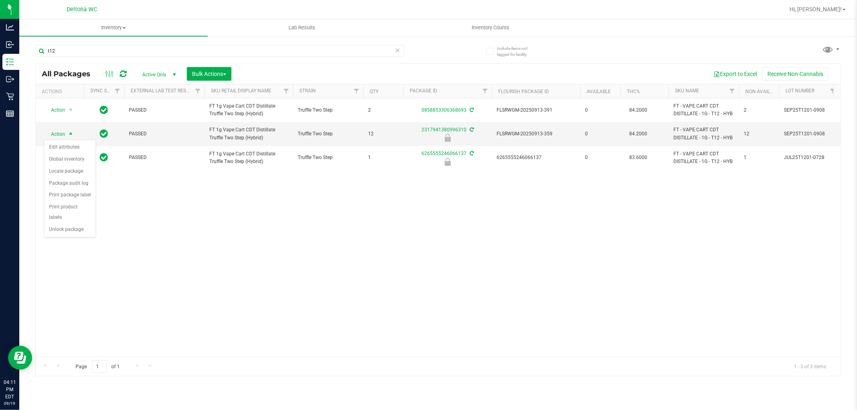
click at [66, 237] on div "Action Edit attributes Global inventory Locate package Package audit log Print …" at bounding box center [70, 189] width 52 height 98
click at [77, 233] on li "Unlock package" at bounding box center [69, 230] width 51 height 12
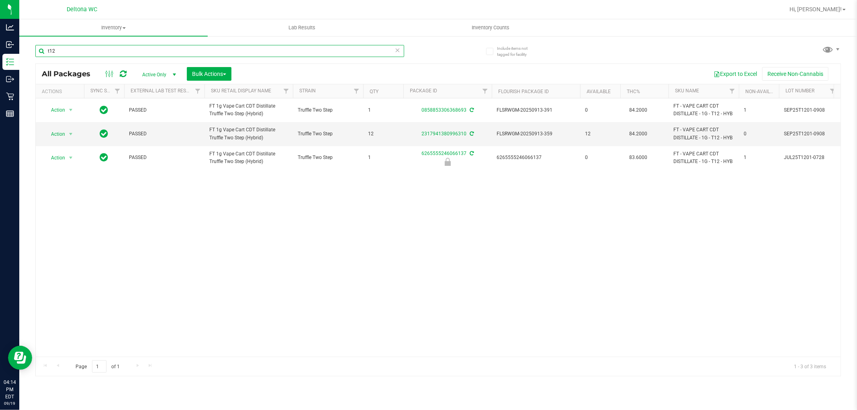
click at [314, 48] on input "t12" at bounding box center [219, 51] width 369 height 12
type input "t"
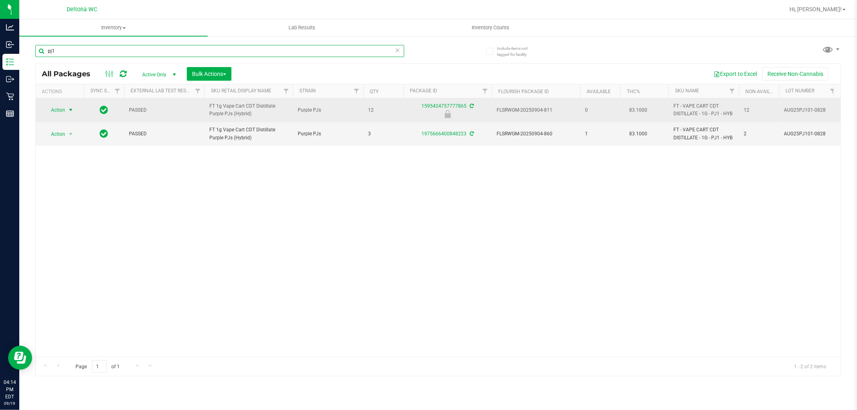
type input "pj1"
click at [70, 110] on span "select" at bounding box center [70, 110] width 6 height 6
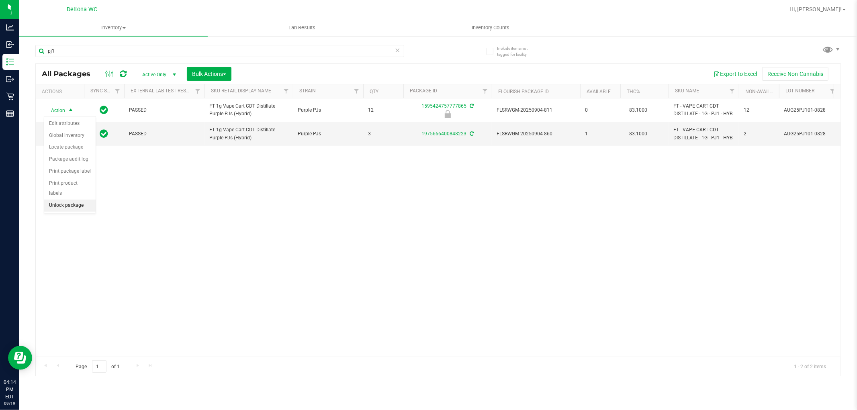
click at [84, 205] on li "Unlock package" at bounding box center [69, 206] width 51 height 12
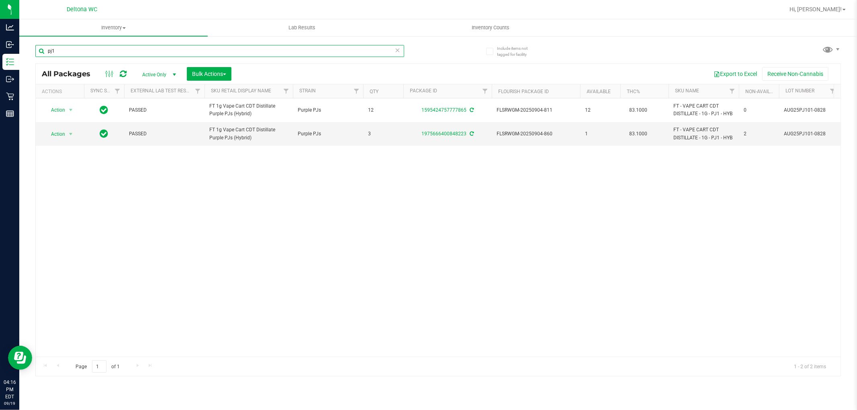
click at [283, 49] on input "pj1" at bounding box center [219, 51] width 369 height 12
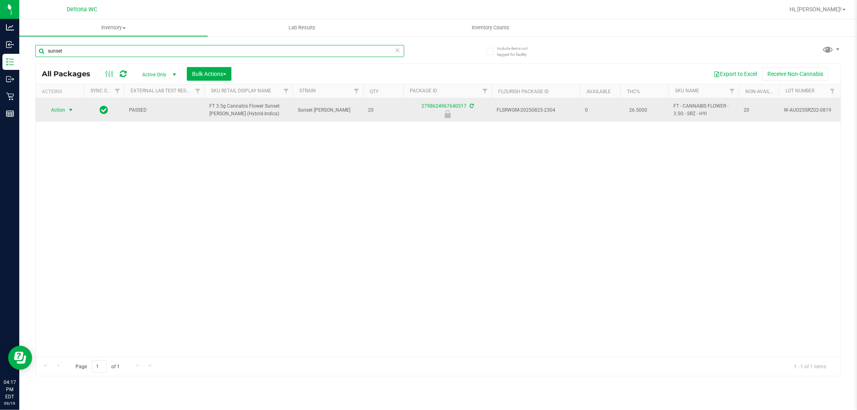
type input "sunset"
click at [69, 112] on span "select" at bounding box center [70, 110] width 6 height 6
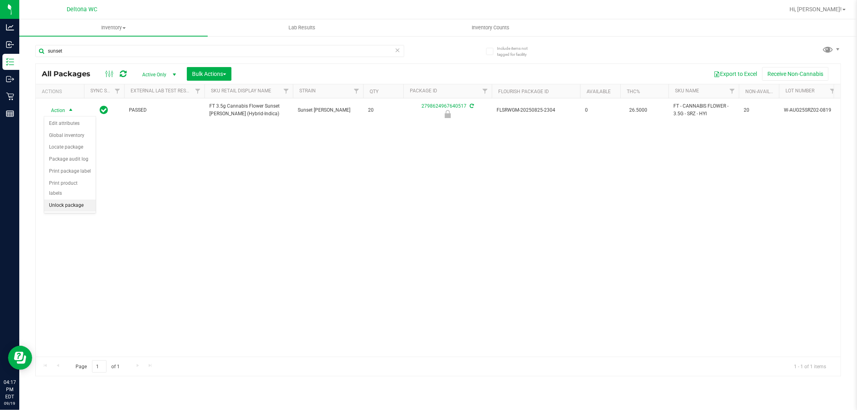
click at [84, 209] on li "Unlock package" at bounding box center [69, 206] width 51 height 12
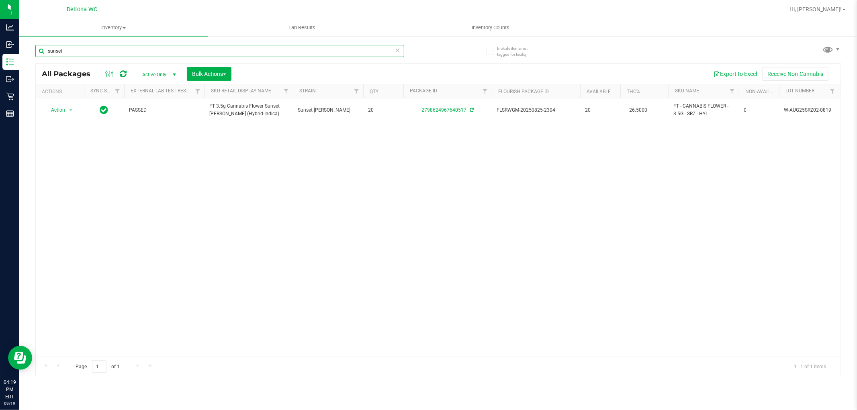
click at [181, 51] on input "sunset" at bounding box center [219, 51] width 369 height 12
type input "s"
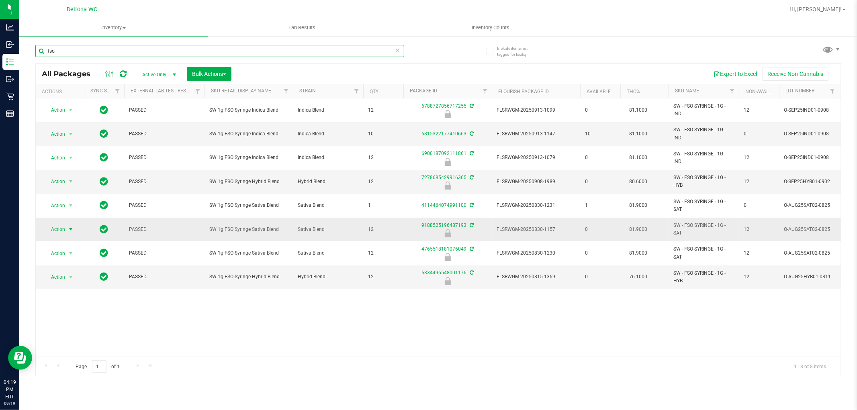
type input "fso"
click at [73, 226] on span "select" at bounding box center [70, 229] width 6 height 6
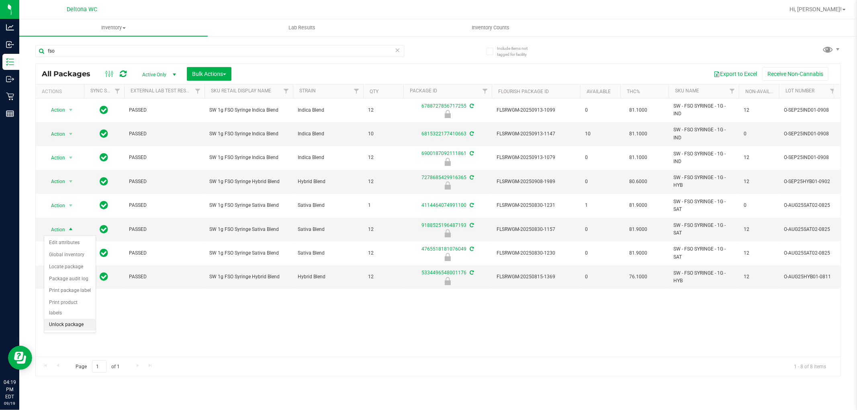
click at [62, 327] on li "Unlock package" at bounding box center [69, 325] width 51 height 12
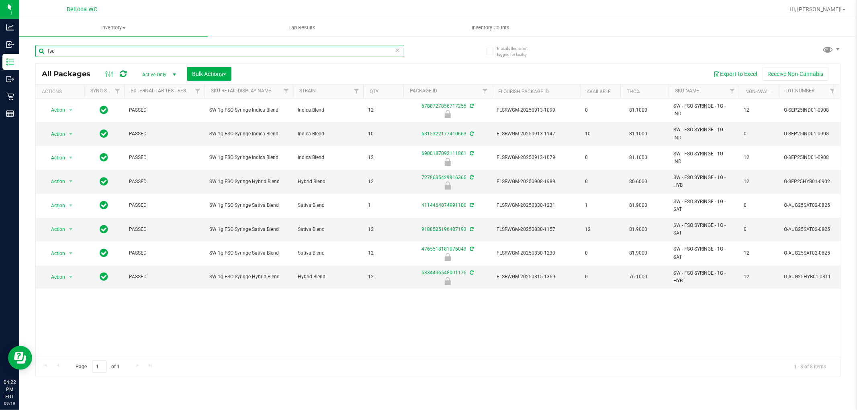
click at [255, 46] on input "fso" at bounding box center [219, 51] width 369 height 12
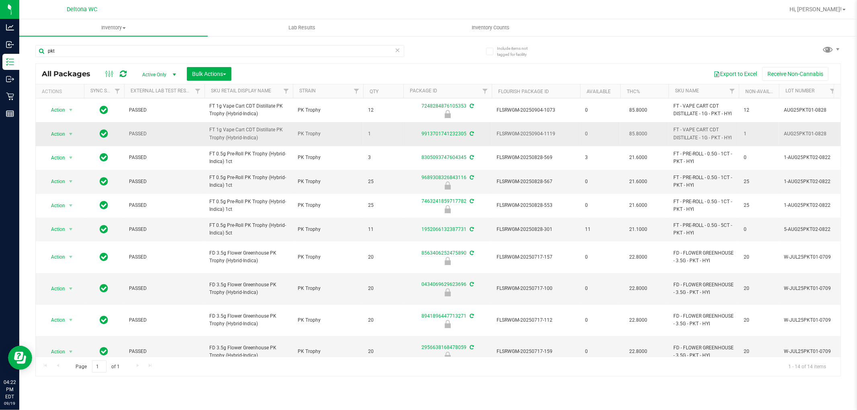
click at [247, 130] on span "FT 1g Vape Cart CDT Distillate PK Trophy (Hybrid-Indica)" at bounding box center [248, 133] width 79 height 15
copy tr "FT 1g Vape Cart CDT Distillate PK Trophy (Hybrid-Indica)"
click at [223, 47] on input "pkt" at bounding box center [219, 51] width 369 height 12
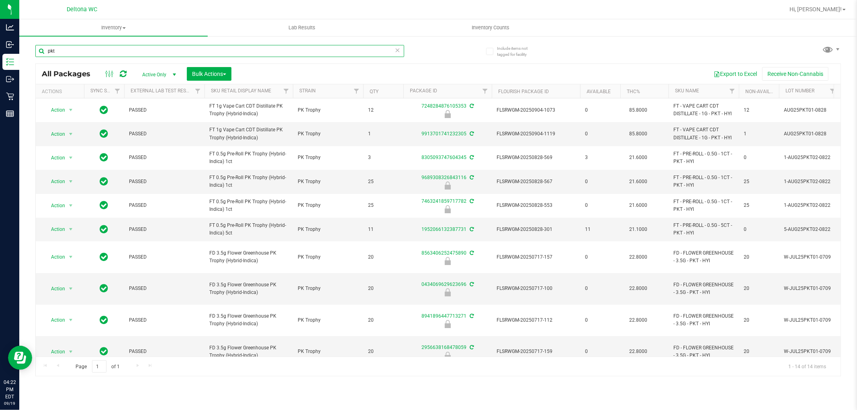
click at [223, 47] on input "pkt" at bounding box center [219, 51] width 369 height 12
paste input "FT 1g Vape Cart CDT Distillate PK Trophy (Hybrid-Indica)"
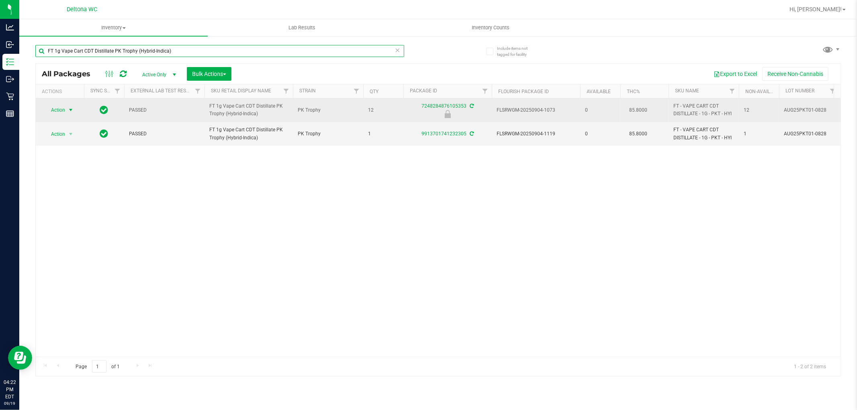
type input "FT 1g Vape Cart CDT Distillate PK Trophy (Hybrid-Indica)"
click at [70, 110] on span "select" at bounding box center [70, 110] width 6 height 6
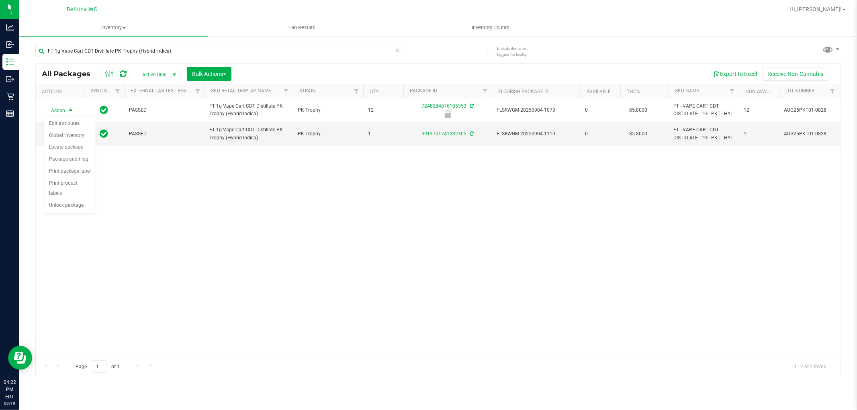
click at [83, 213] on div "Action Edit attributes Global inventory Locate package Package audit log Print …" at bounding box center [70, 165] width 52 height 98
click at [84, 211] on li "Unlock package" at bounding box center [69, 206] width 51 height 12
